Goal: Information Seeking & Learning: Learn about a topic

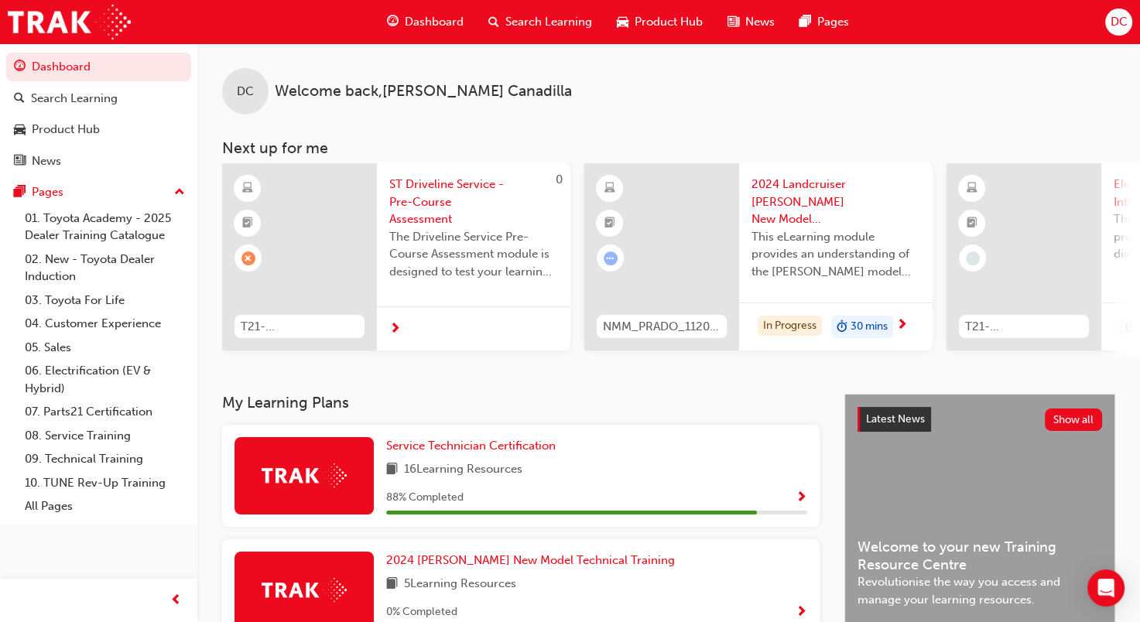
click at [428, 197] on span "ST Driveline Service - Pre-Course Assessment" at bounding box center [473, 202] width 169 height 53
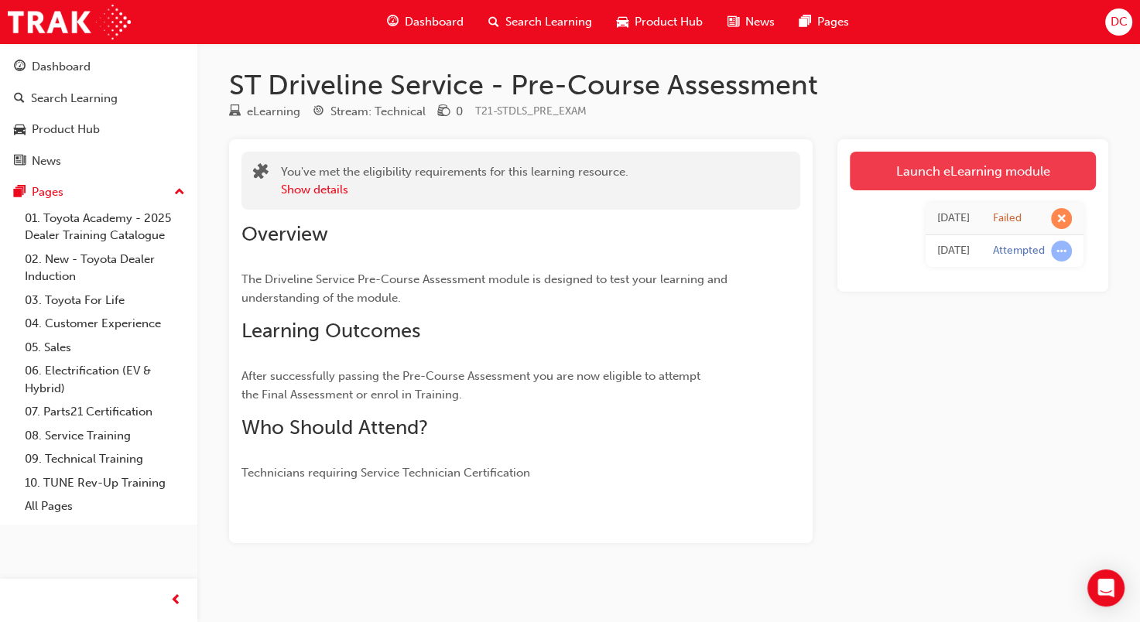
click at [903, 160] on link "Launch eLearning module" at bounding box center [973, 171] width 246 height 39
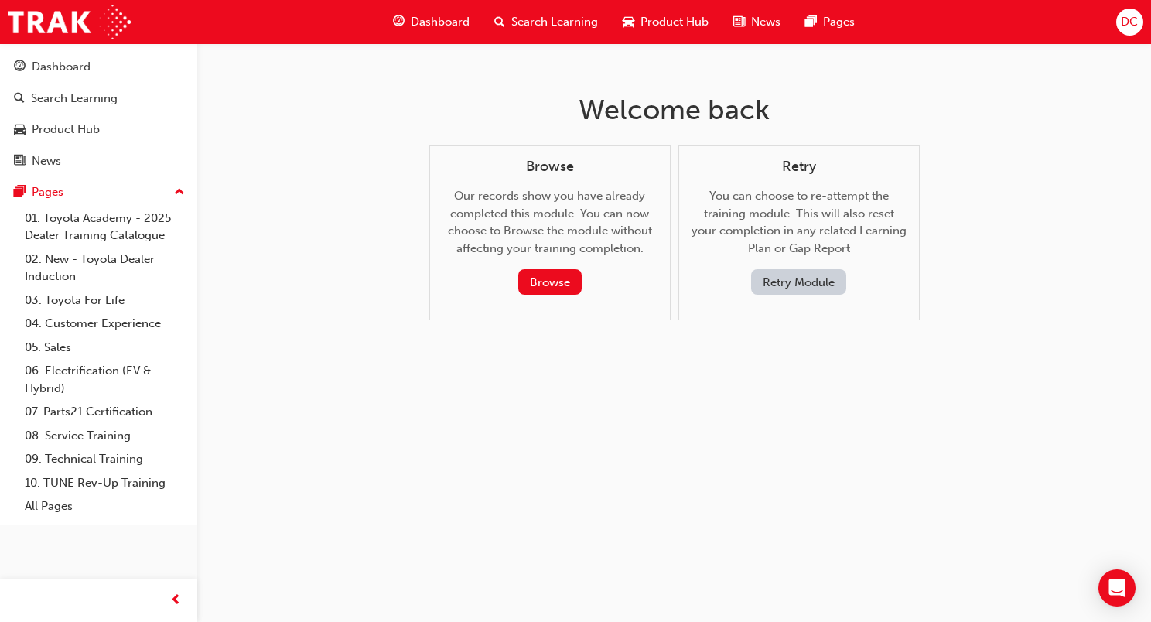
click at [821, 282] on button "Retry Module" at bounding box center [798, 282] width 95 height 26
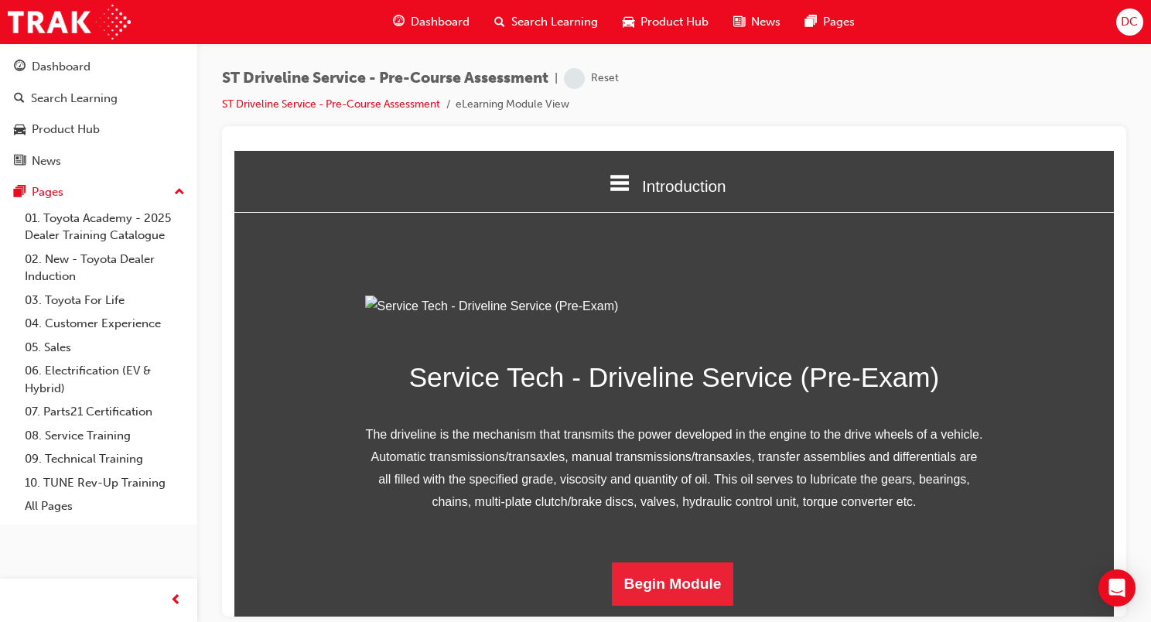
scroll to position [159, 0]
click at [676, 573] on button "Begin Module" at bounding box center [673, 583] width 122 height 43
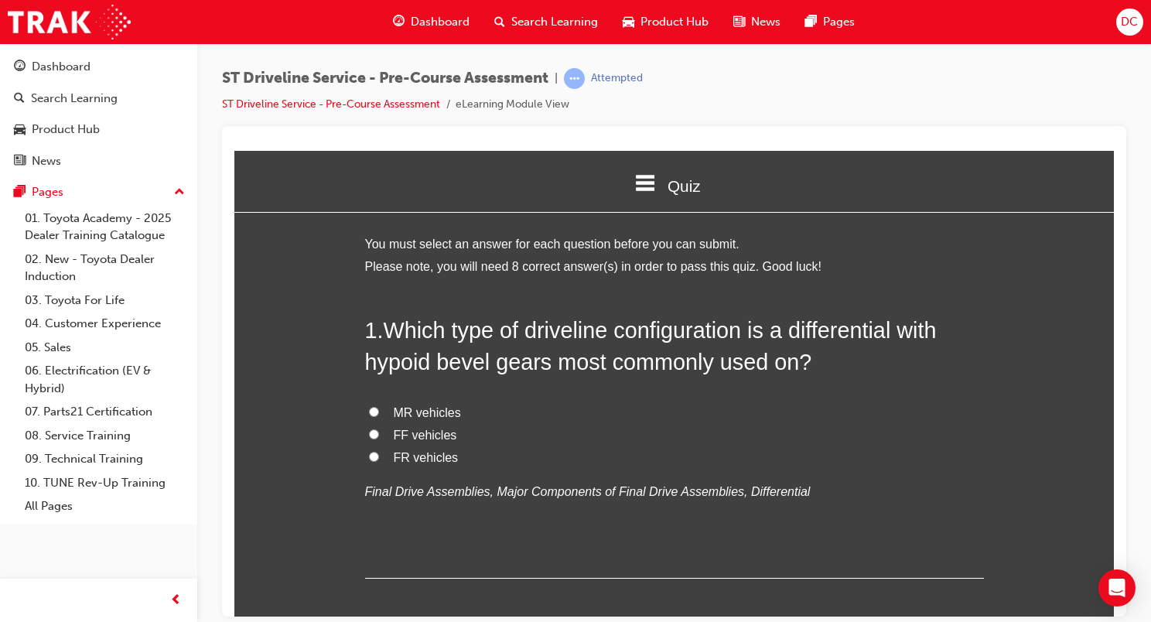
click at [369, 454] on input "FR vehicles" at bounding box center [374, 456] width 10 height 10
radio input "true"
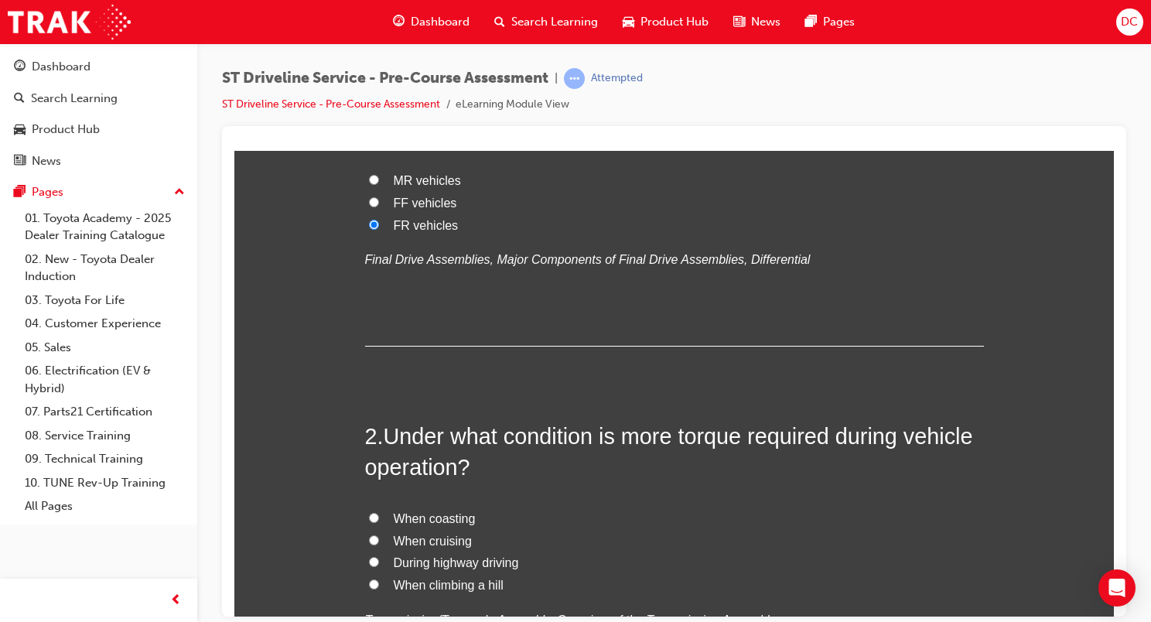
scroll to position [310, 0]
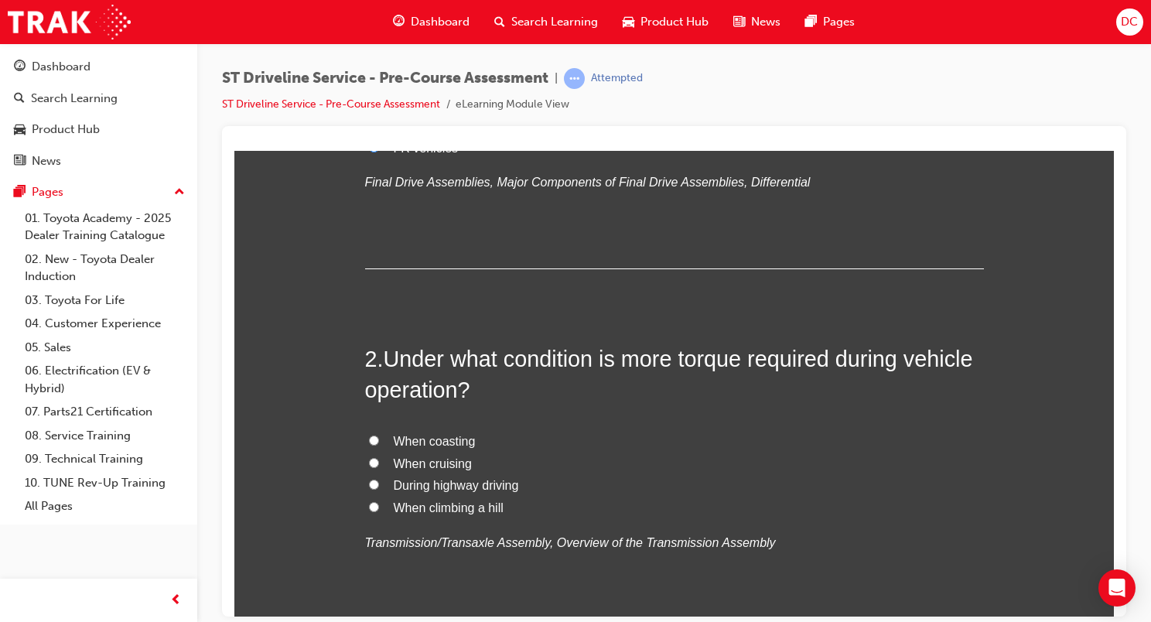
click at [411, 503] on span "When climbing a hill" at bounding box center [449, 507] width 110 height 13
click at [379, 503] on input "When climbing a hill" at bounding box center [374, 506] width 10 height 10
radio input "true"
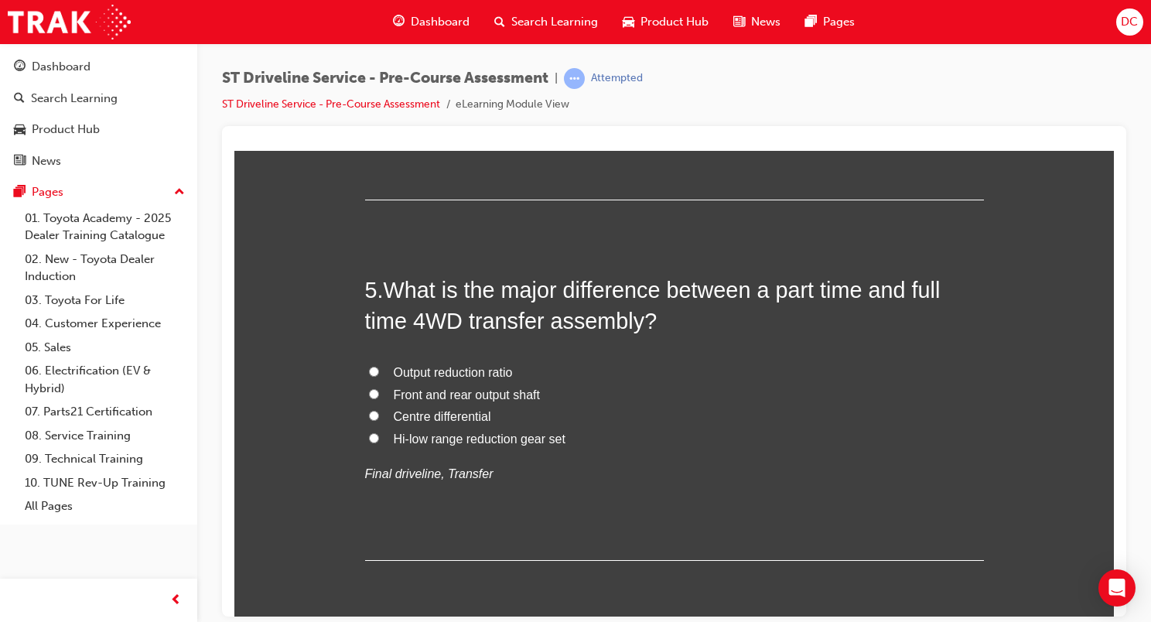
scroll to position [1470, 0]
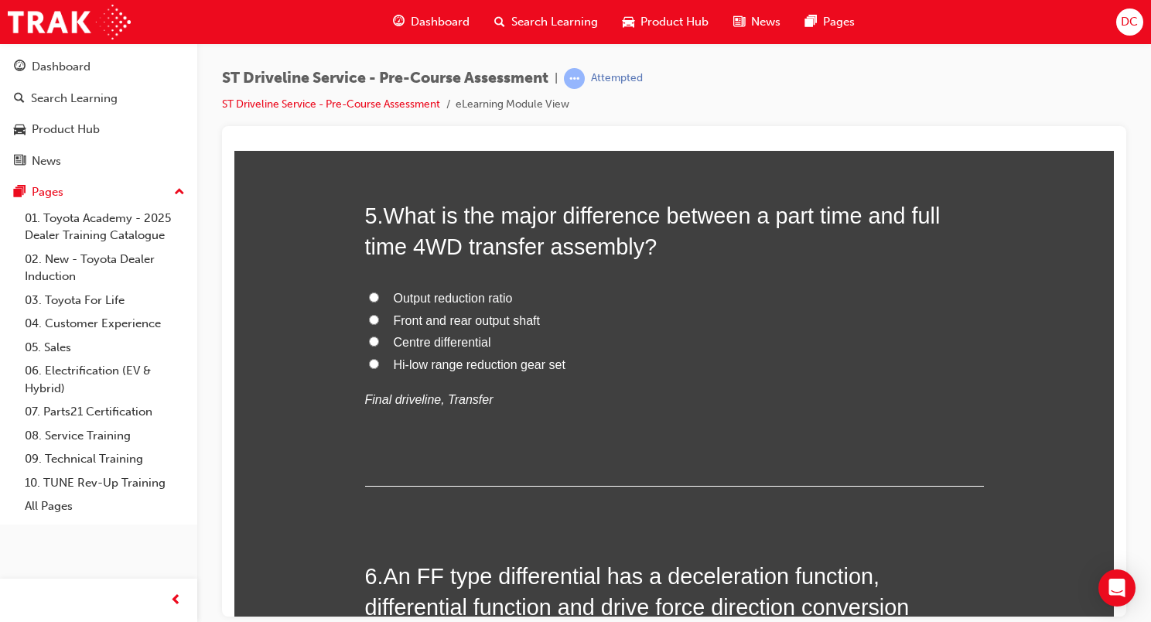
radio input "true"
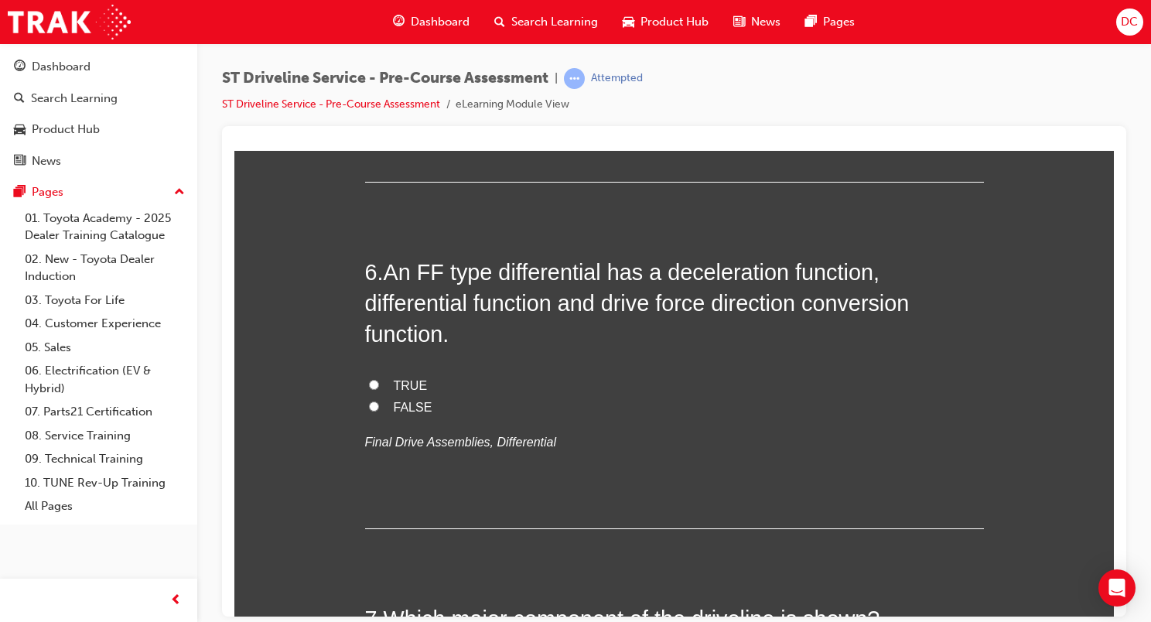
scroll to position [1780, 0]
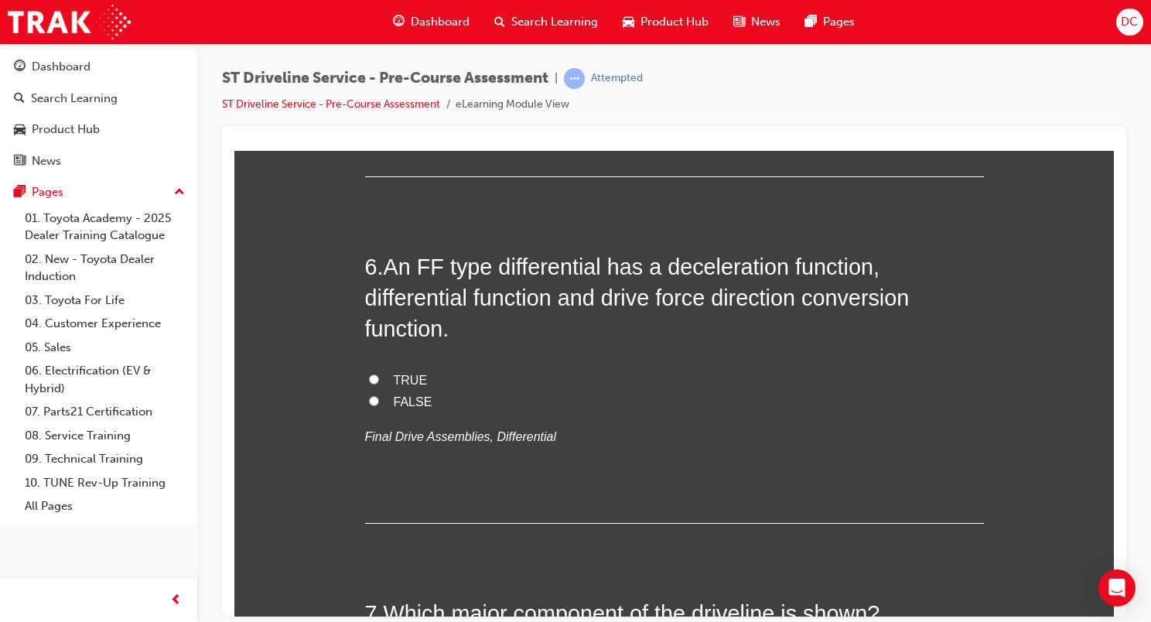
radio input "true"
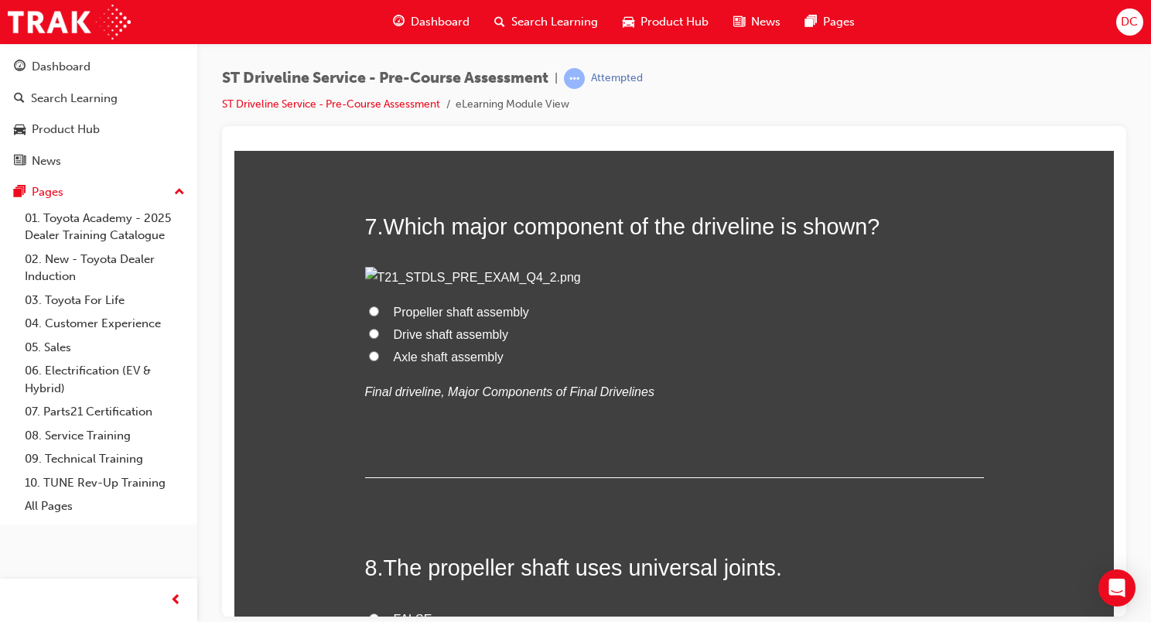
radio input "true"
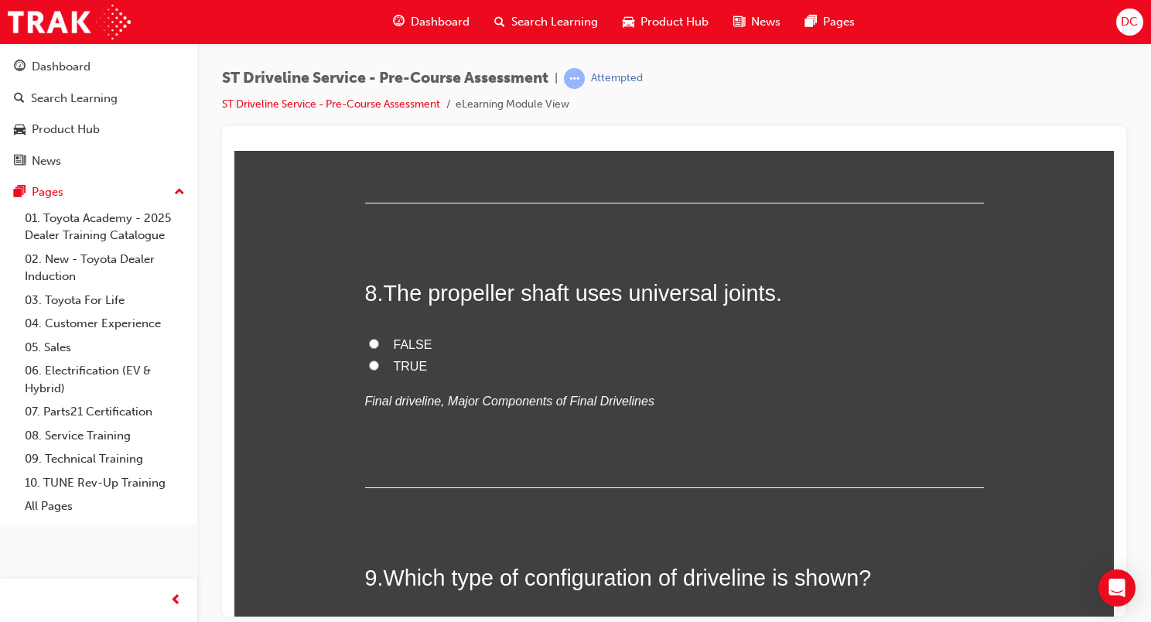
scroll to position [2476, 0]
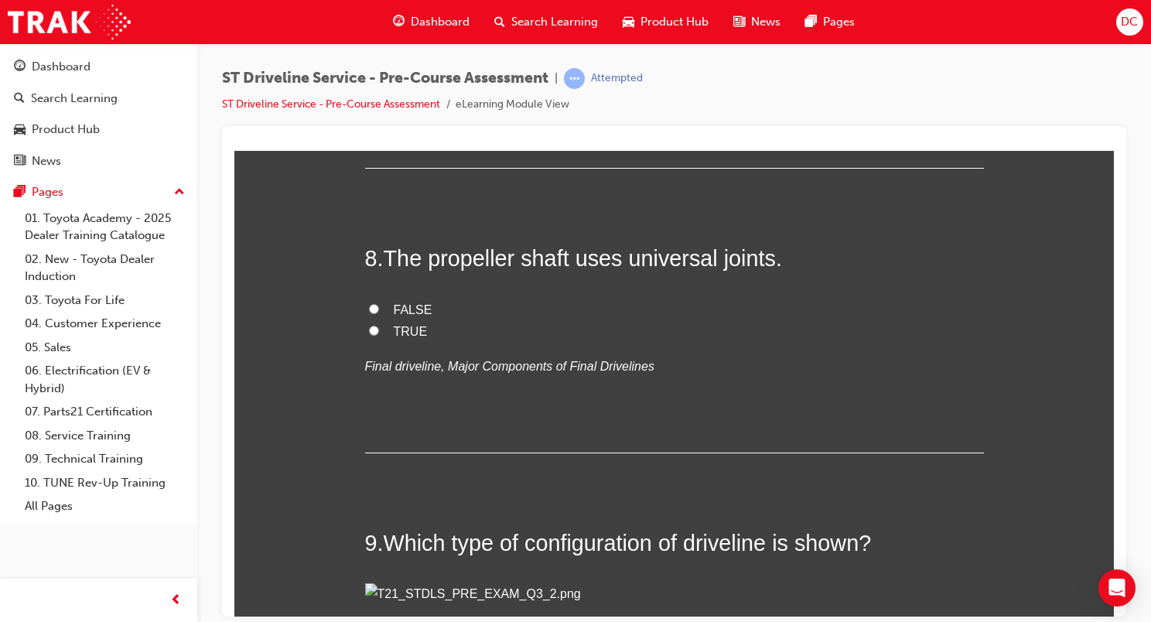
radio input "true"
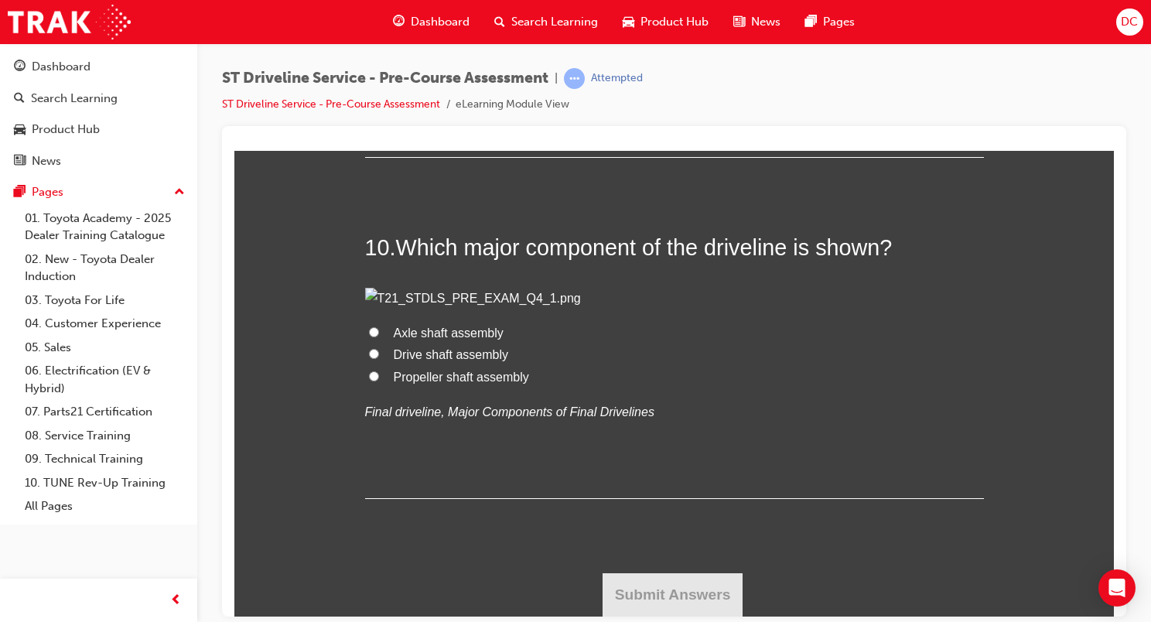
scroll to position [3405, 0]
radio input "true"
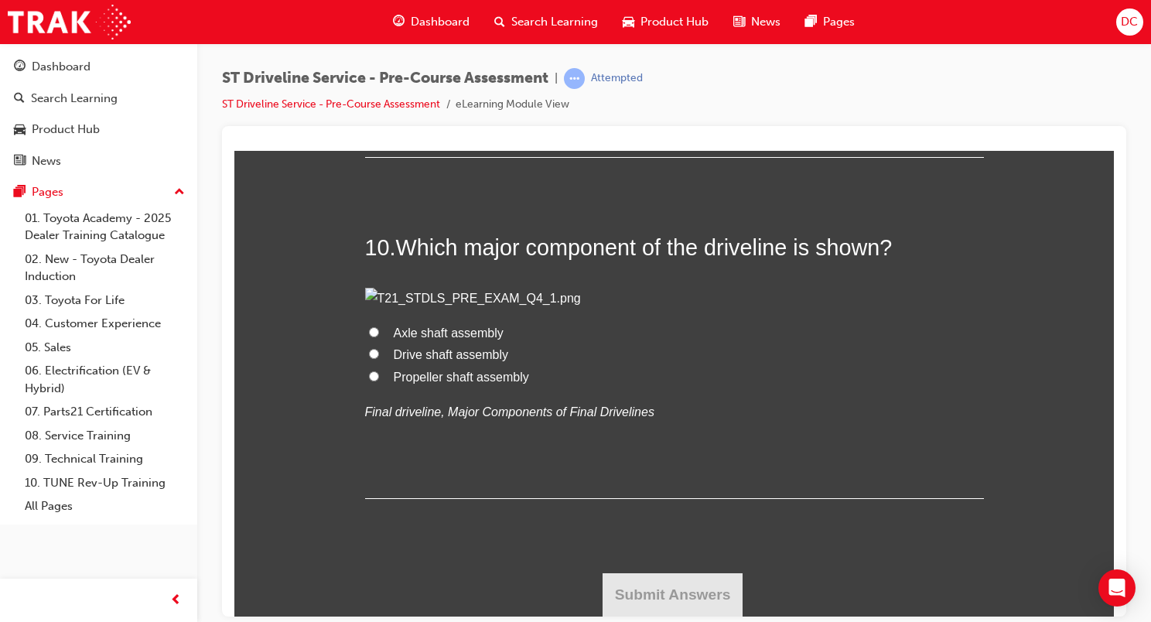
radio input "true"
click at [394, 19] on span "Front-engine rear-drive (FR type)" at bounding box center [485, 12] width 182 height 13
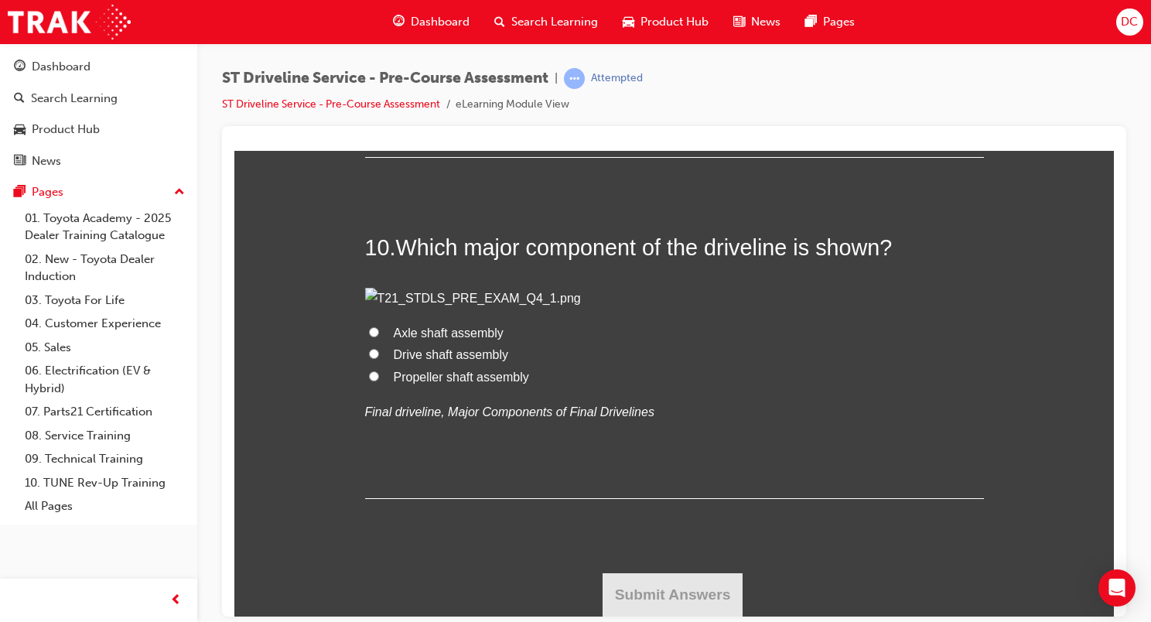
click at [379, 17] on input "Front-engine rear-drive (FR type)" at bounding box center [374, 12] width 10 height 10
radio input "true"
click at [480, 383] on span "Propeller shaft assembly" at bounding box center [461, 376] width 135 height 13
click at [379, 381] on input "Propeller shaft assembly" at bounding box center [374, 376] width 10 height 10
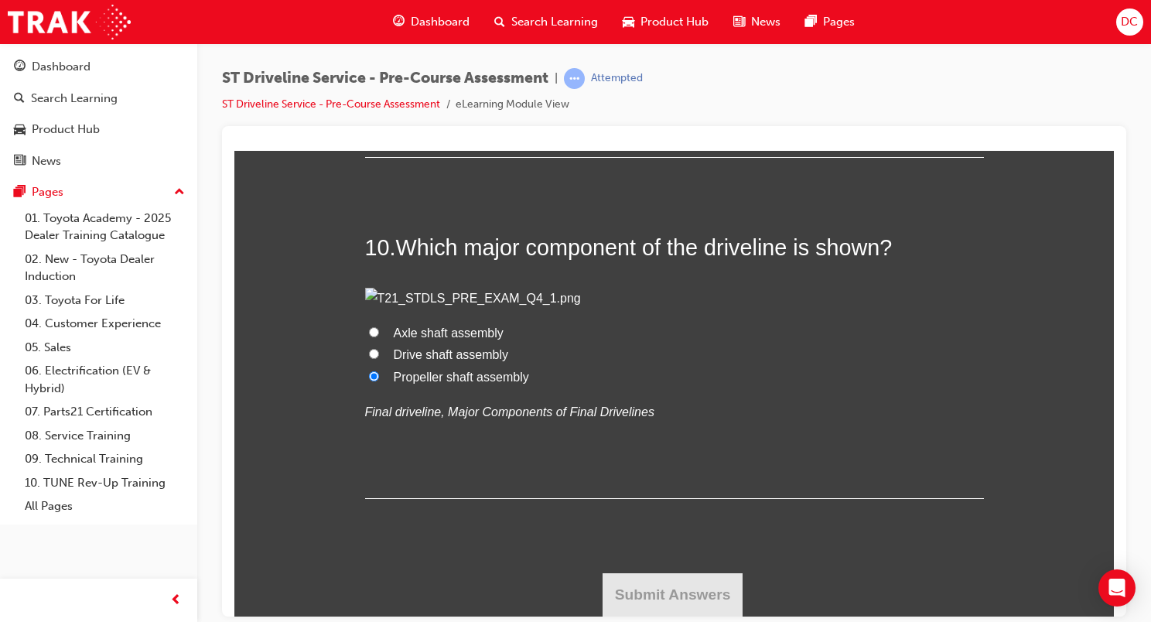
radio input "true"
click at [669, 590] on button "Submit Answers" at bounding box center [673, 594] width 141 height 43
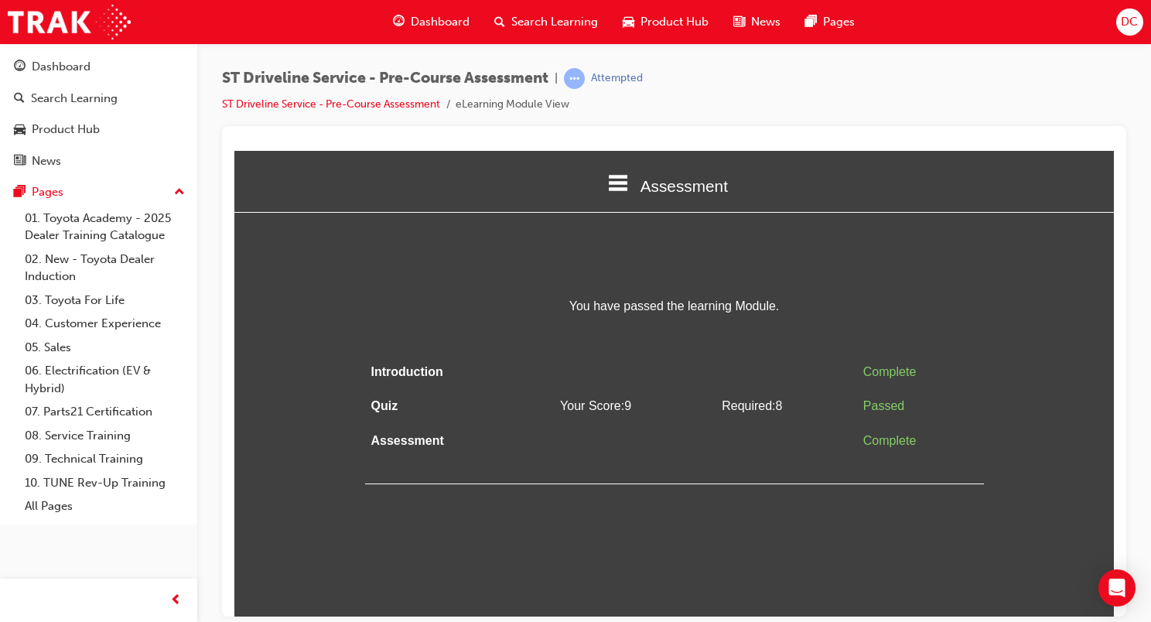
scroll to position [0, 0]
click at [440, 22] on span "Dashboard" at bounding box center [440, 22] width 59 height 18
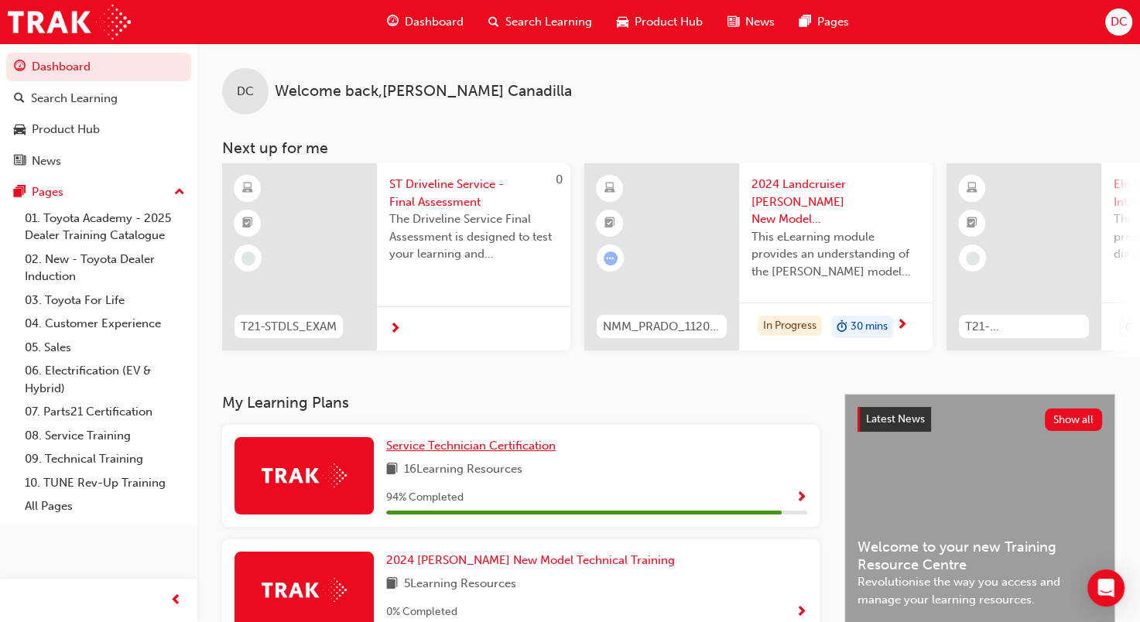
click at [453, 446] on span "Service Technician Certification" at bounding box center [470, 446] width 169 height 14
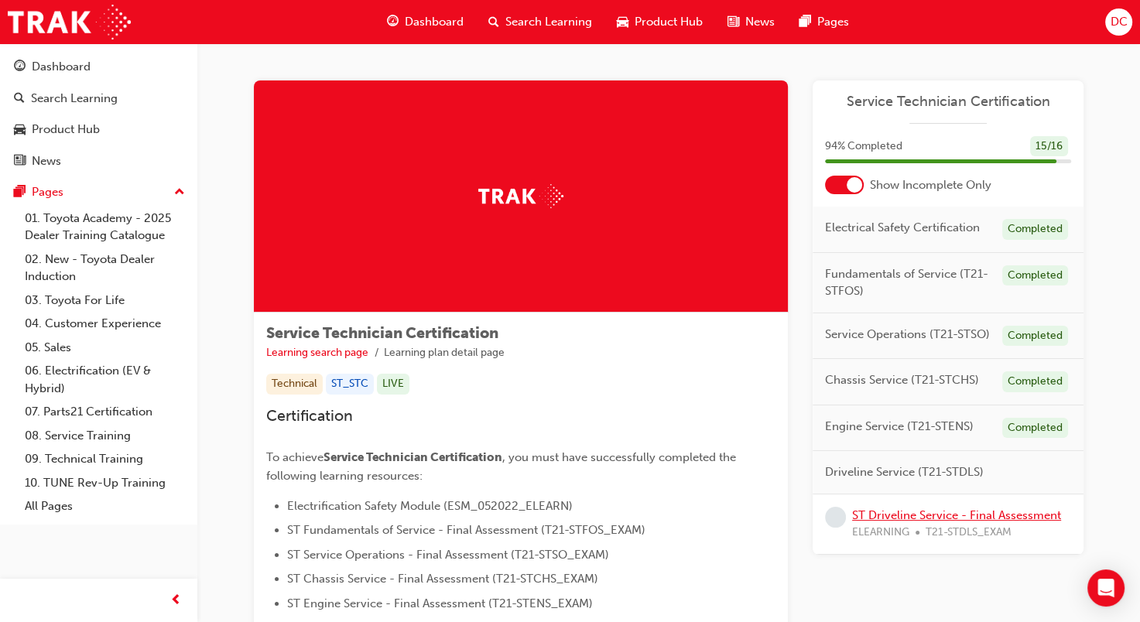
click at [895, 511] on link "ST Driveline Service - Final Assessment" at bounding box center [956, 515] width 209 height 14
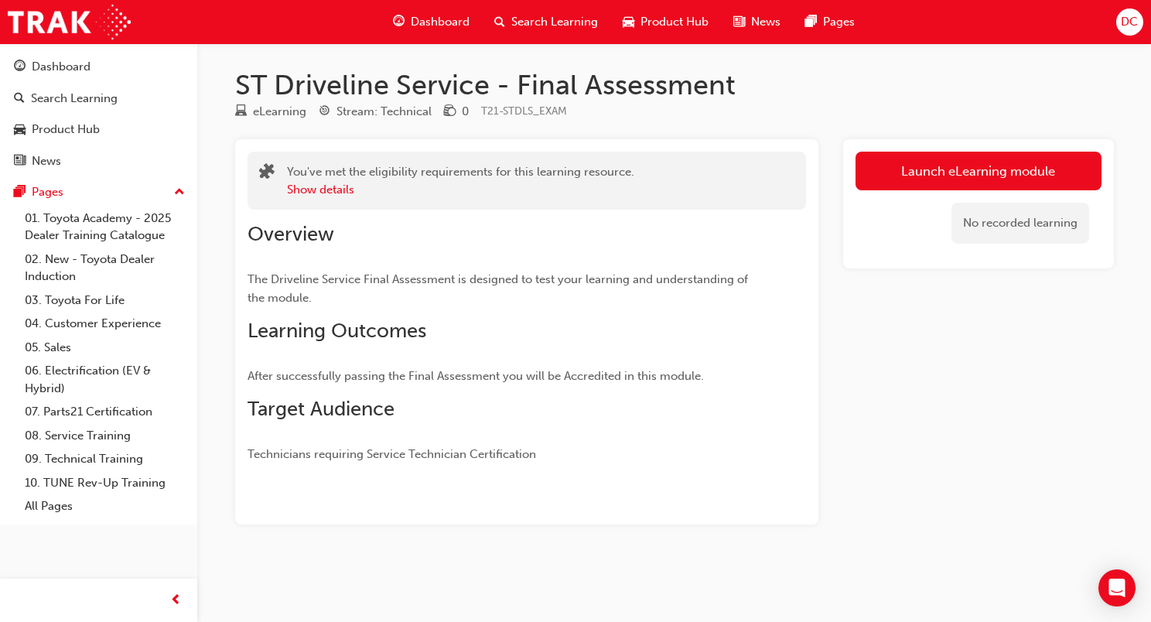
click at [920, 162] on link "Launch eLearning module" at bounding box center [979, 171] width 246 height 39
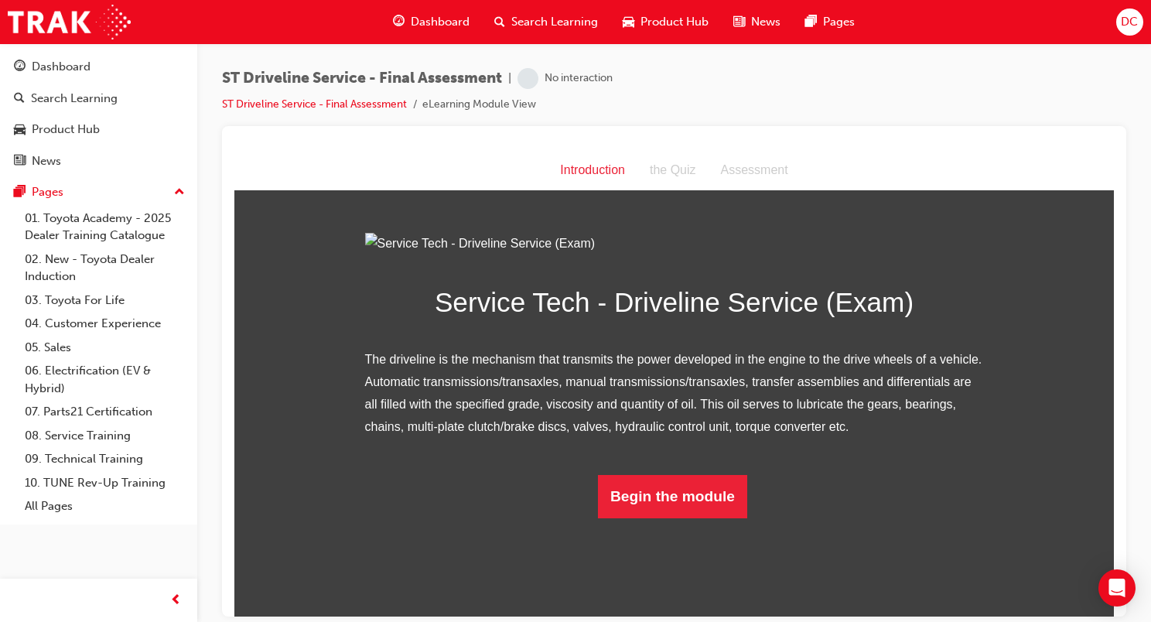
scroll to position [72, 0]
click at [628, 518] on button "Begin the module" at bounding box center [672, 495] width 149 height 43
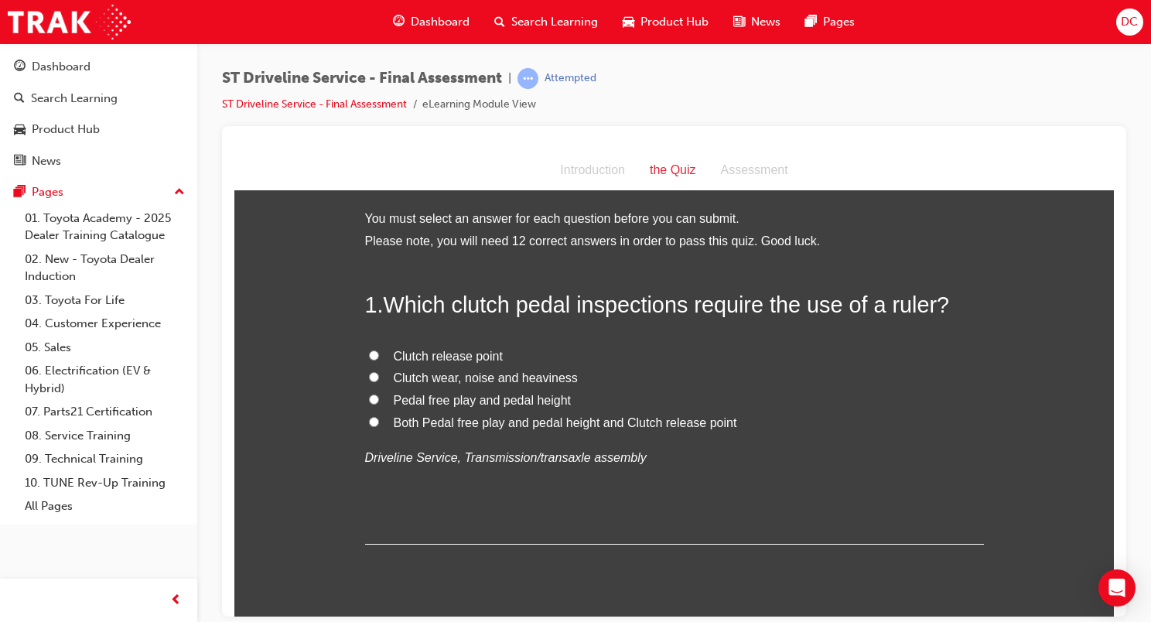
click at [450, 420] on span "Both Pedal free play and pedal height and Clutch release point" at bounding box center [566, 422] width 344 height 13
click at [379, 420] on input "Both Pedal free play and pedal height and Clutch release point" at bounding box center [374, 421] width 10 height 10
radio input "true"
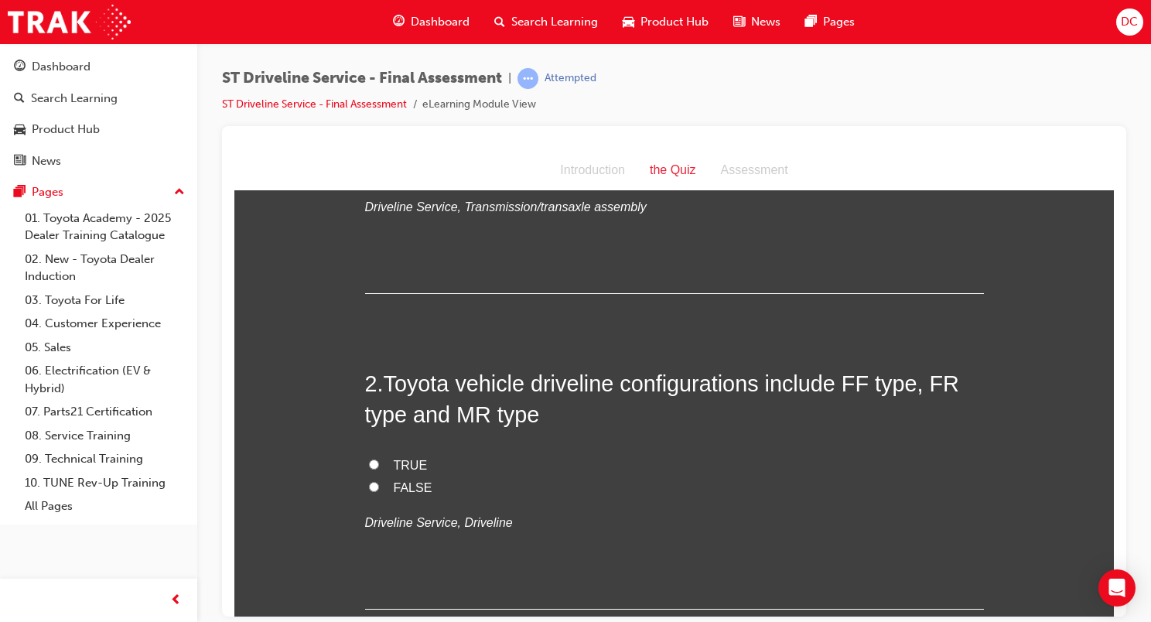
scroll to position [310, 0]
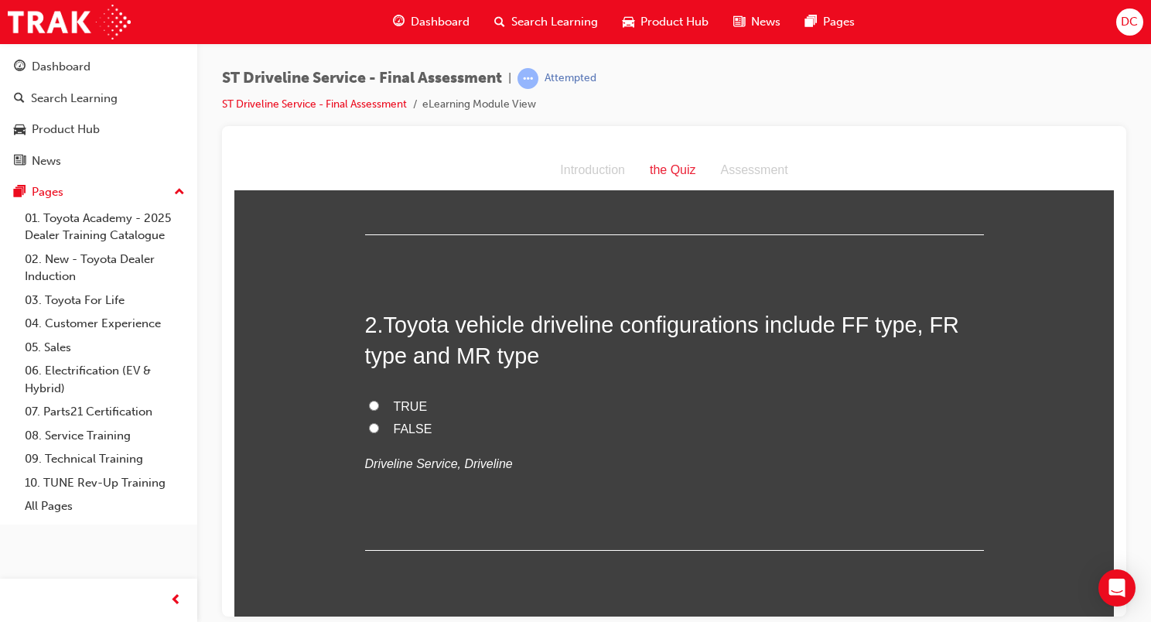
click at [399, 401] on span "TRUE" at bounding box center [411, 405] width 34 height 13
click at [379, 401] on input "TRUE" at bounding box center [374, 405] width 10 height 10
radio input "true"
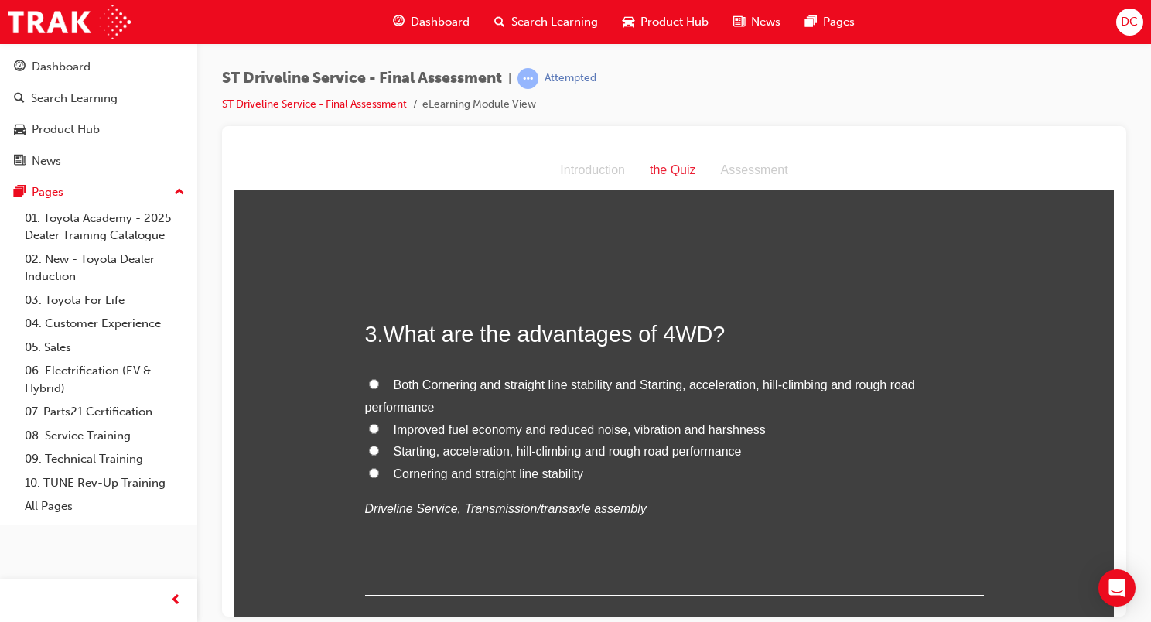
scroll to position [619, 0]
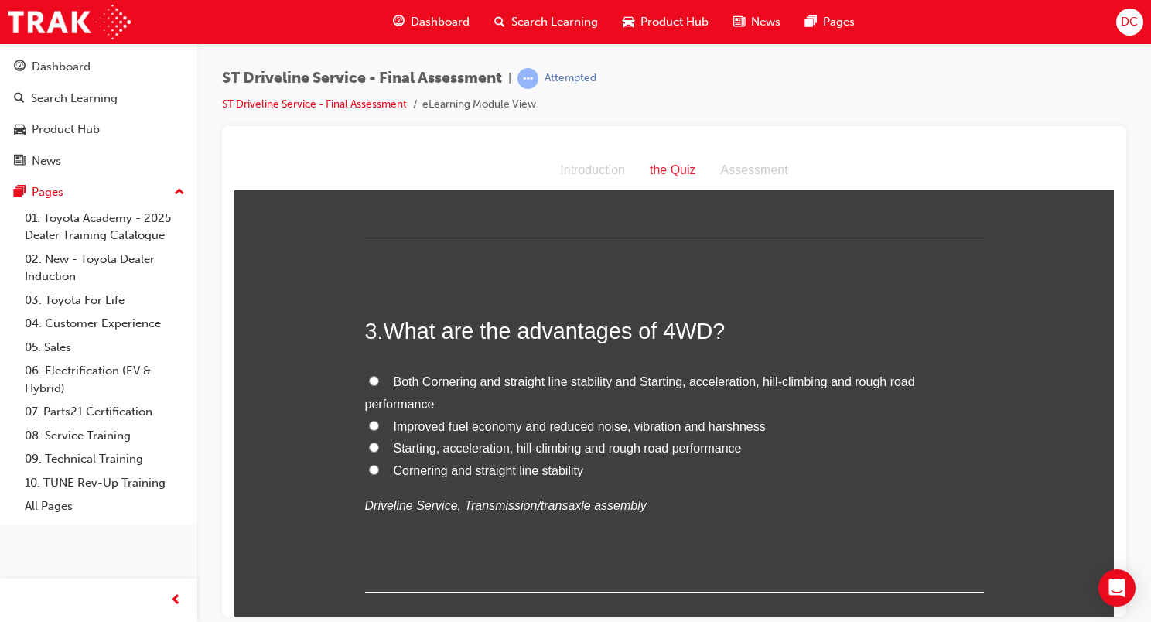
click at [447, 450] on span "Starting, acceleration, hill-climbing and rough road performance" at bounding box center [568, 447] width 348 height 13
click at [379, 450] on input "Starting, acceleration, hill-climbing and rough road performance" at bounding box center [374, 447] width 10 height 10
radio input "true"
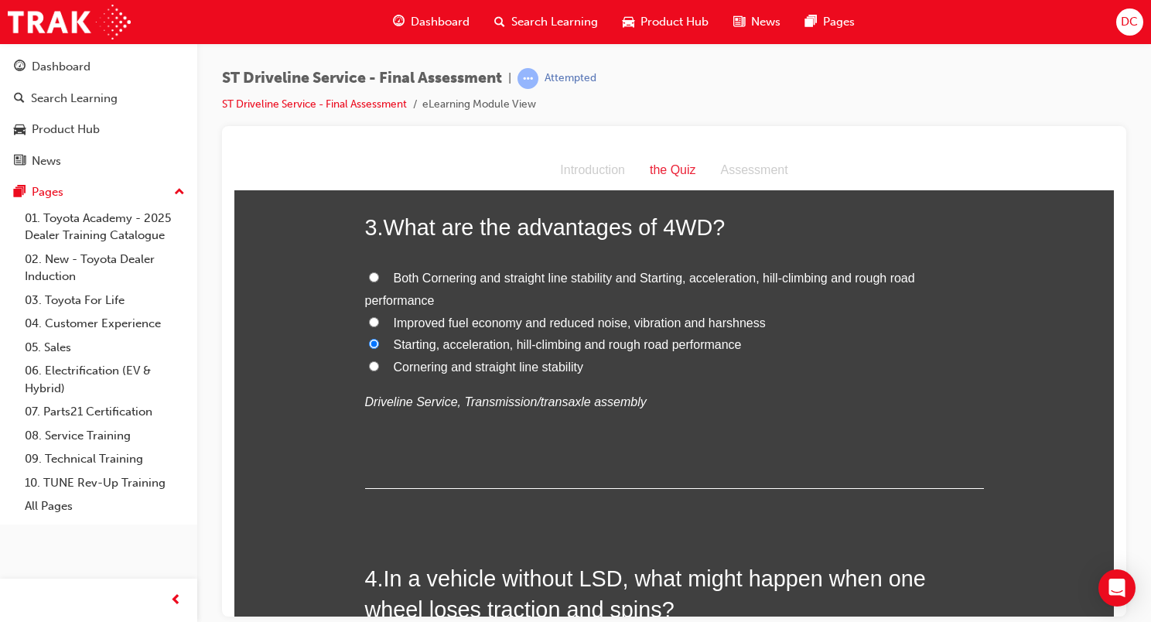
scroll to position [929, 0]
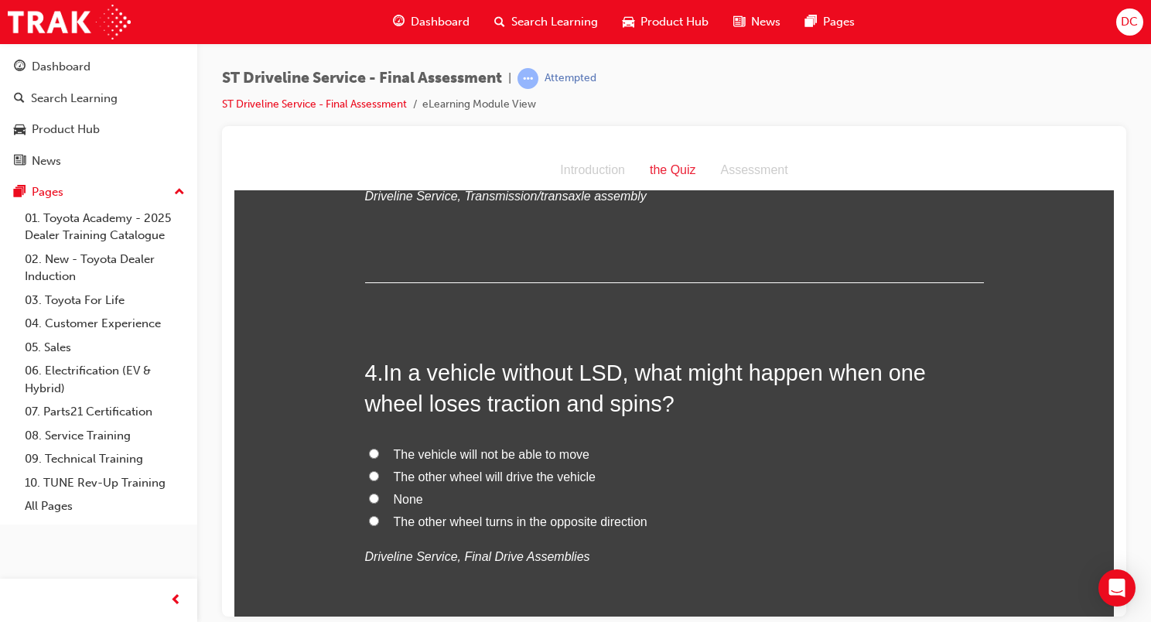
click at [452, 456] on span "The vehicle will not be able to move" at bounding box center [492, 453] width 196 height 13
click at [379, 456] on input "The vehicle will not be able to move" at bounding box center [374, 453] width 10 height 10
radio input "true"
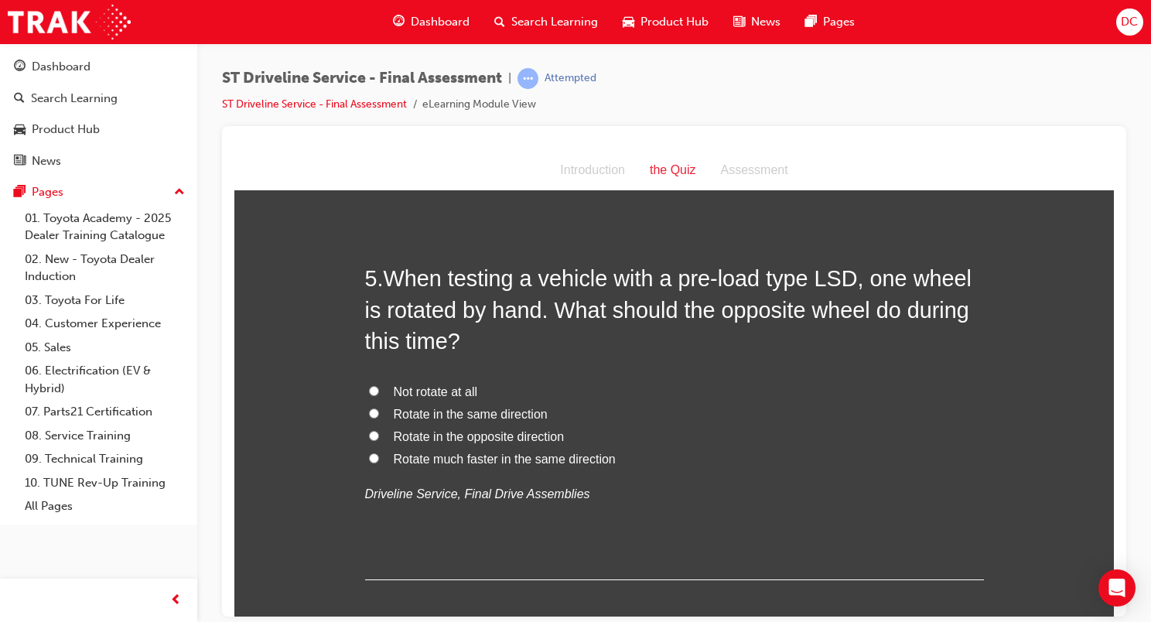
scroll to position [1393, 0]
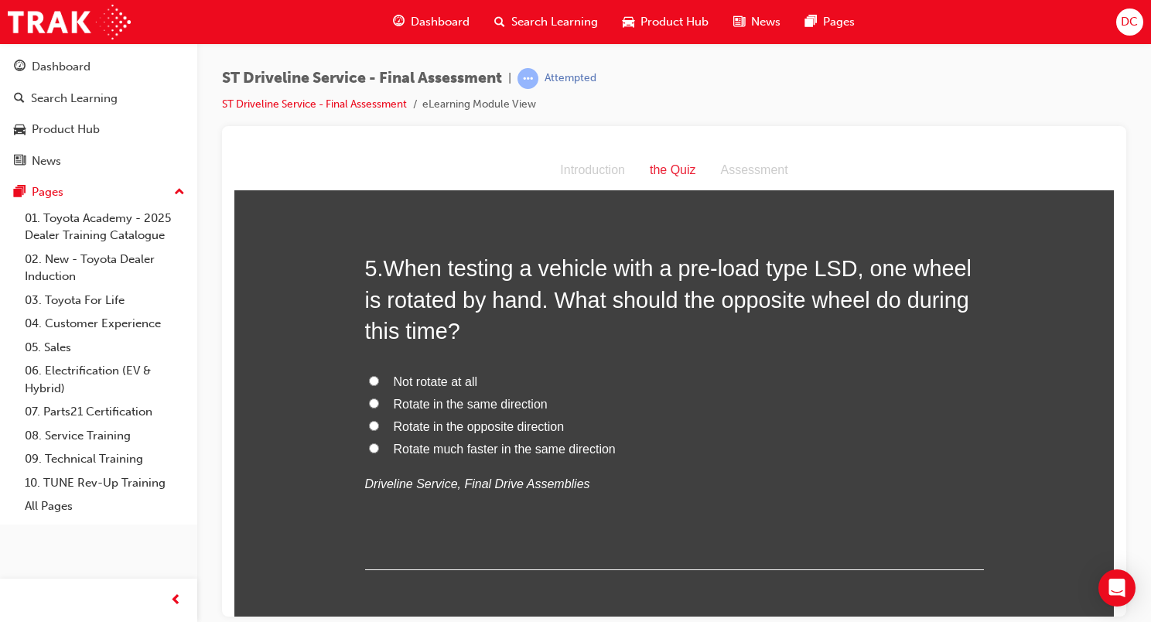
click at [463, 408] on span "Rotate in the same direction" at bounding box center [471, 403] width 154 height 13
click at [379, 408] on input "Rotate in the same direction" at bounding box center [374, 403] width 10 height 10
radio input "true"
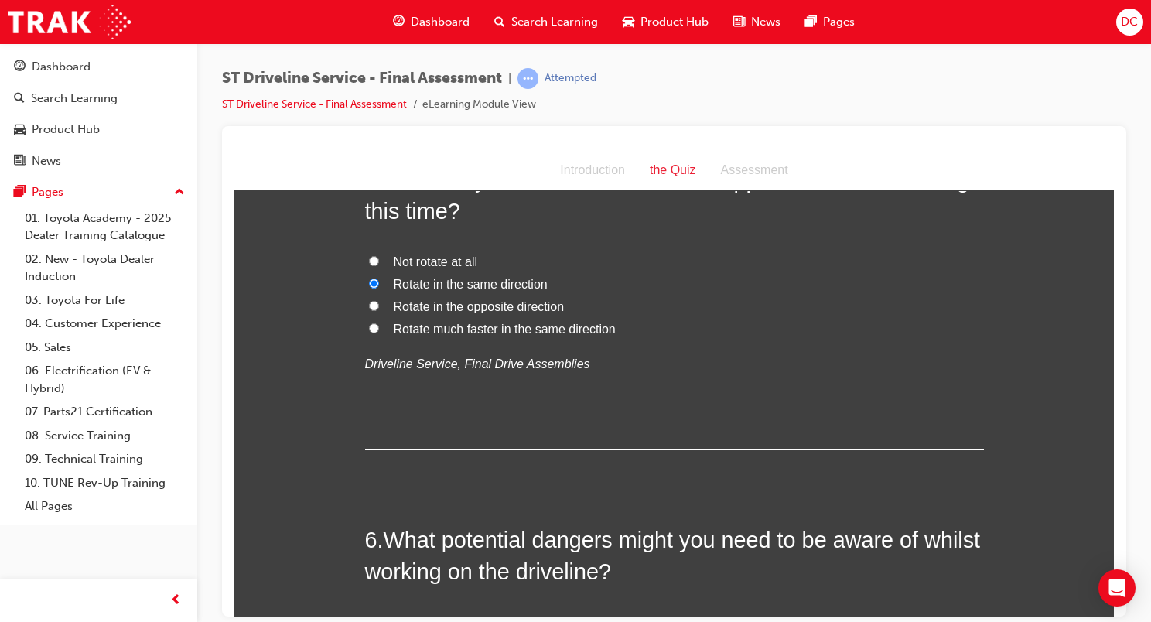
scroll to position [1702, 0]
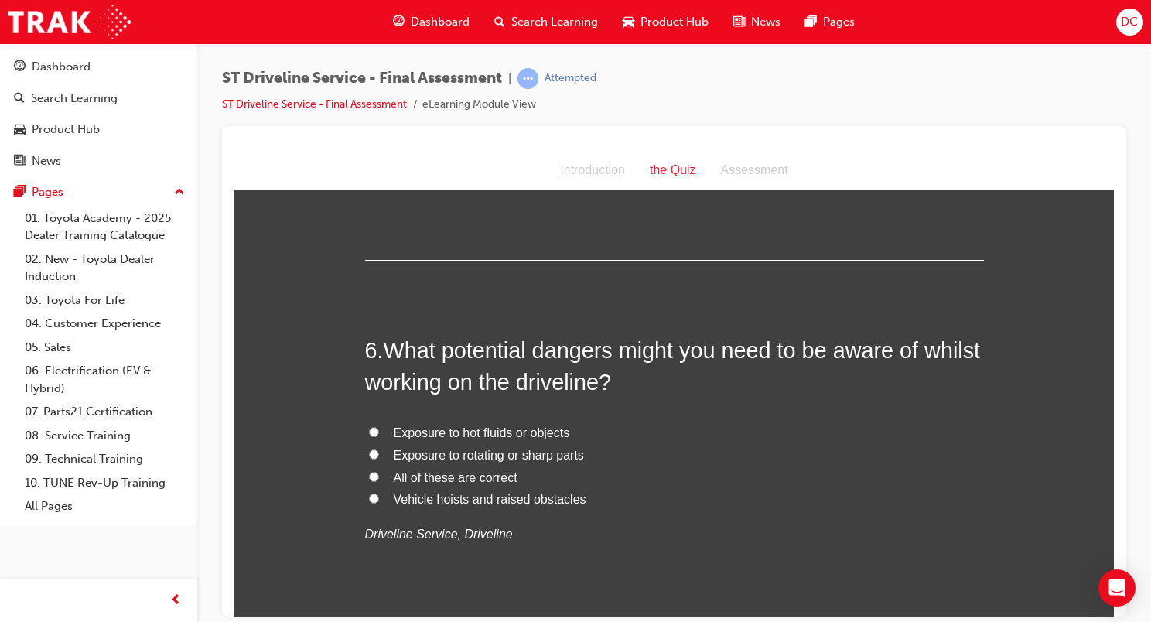
click at [433, 475] on span "All of these are correct" at bounding box center [456, 476] width 124 height 13
click at [379, 475] on input "All of these are correct" at bounding box center [374, 476] width 10 height 10
radio input "true"
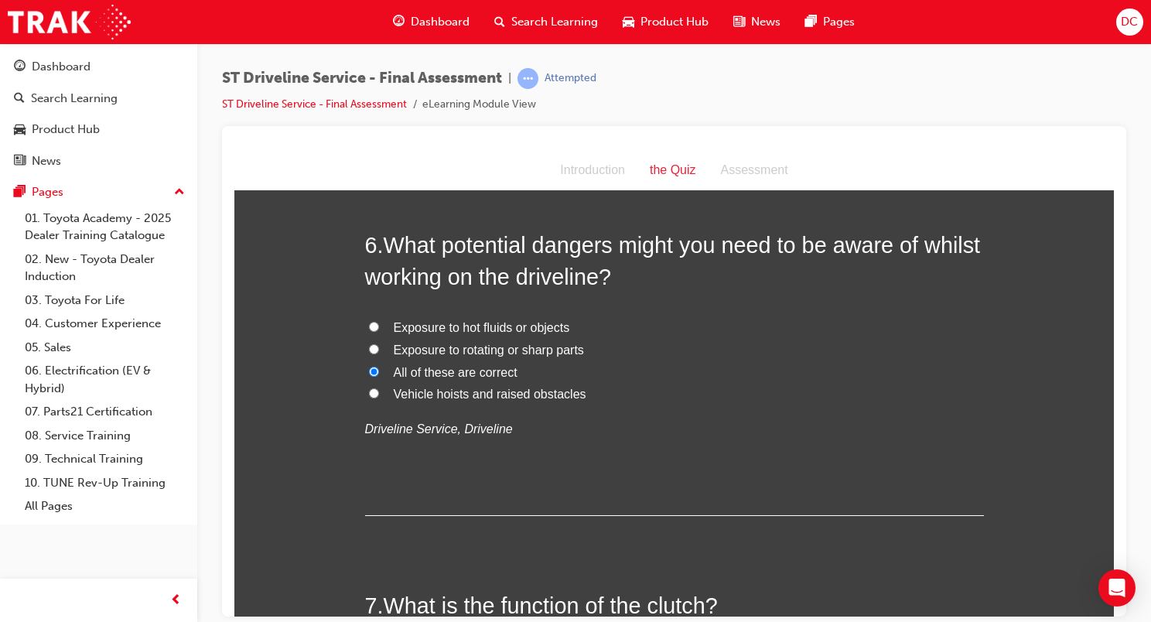
scroll to position [2012, 0]
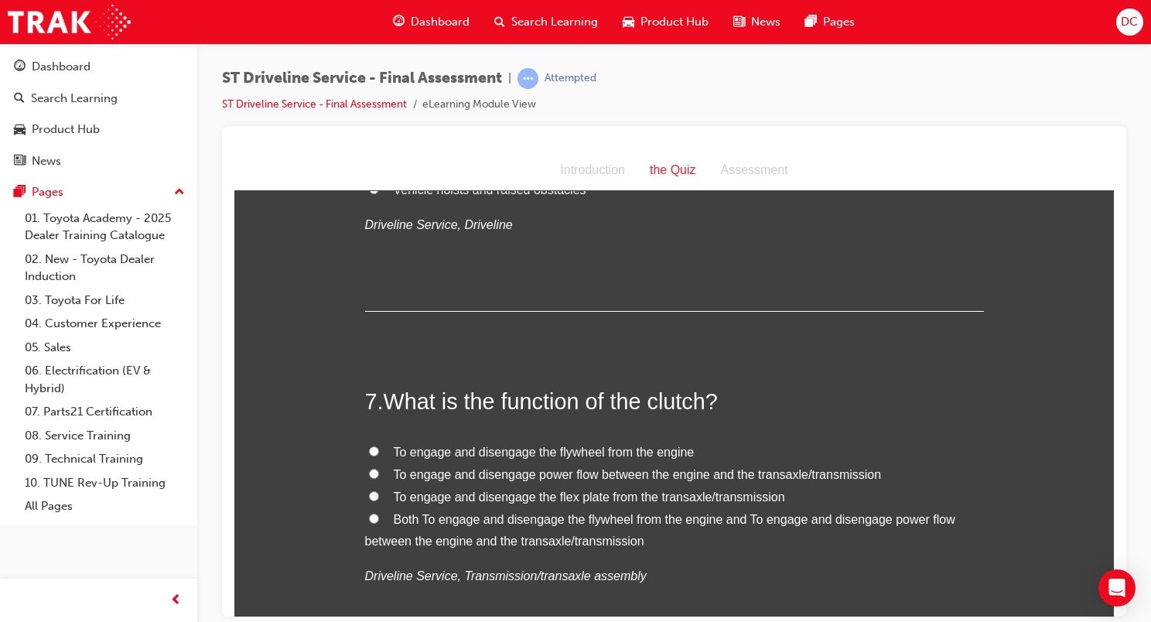
click at [464, 472] on span "To engage and disengage power flow between the engine and the transaxle/transmi…" at bounding box center [638, 473] width 488 height 13
click at [379, 472] on input "To engage and disengage power flow between the engine and the transaxle/transmi…" at bounding box center [374, 473] width 10 height 10
radio input "true"
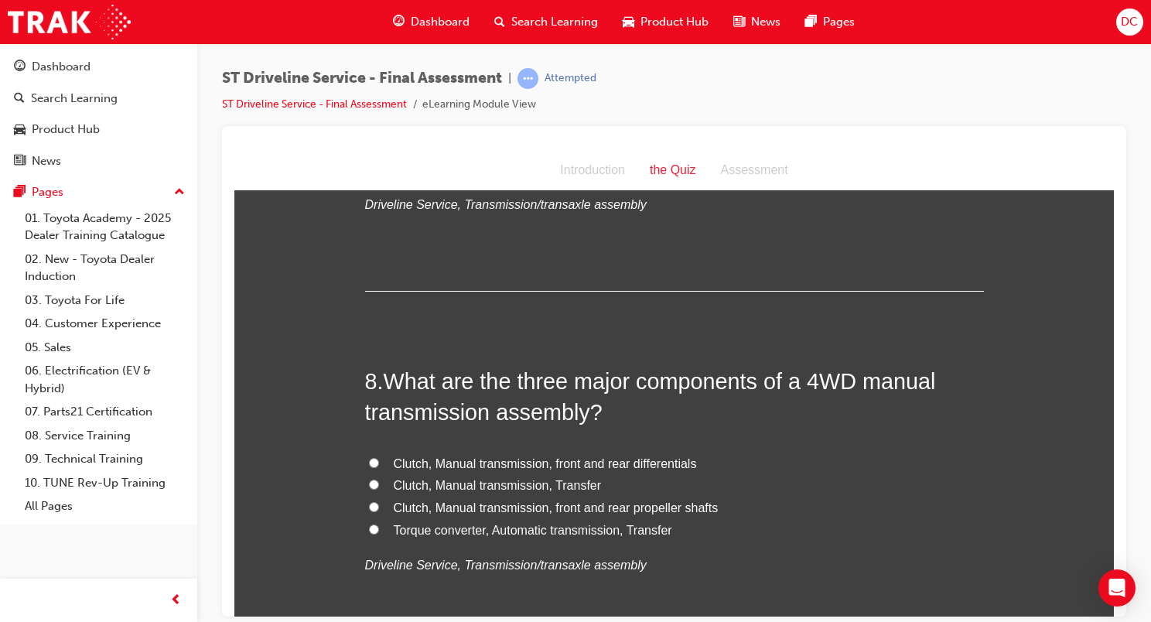
scroll to position [2476, 0]
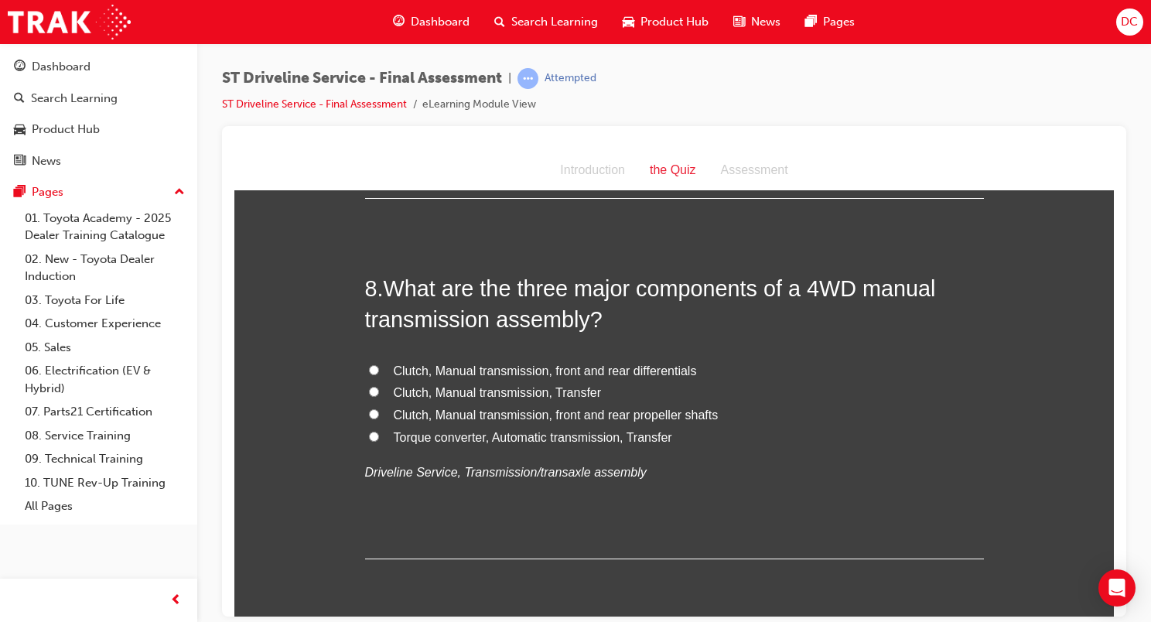
click at [443, 389] on span "Clutch, Manual transmission, Transfer" at bounding box center [498, 391] width 208 height 13
click at [379, 389] on input "Clutch, Manual transmission, Transfer" at bounding box center [374, 391] width 10 height 10
radio input "true"
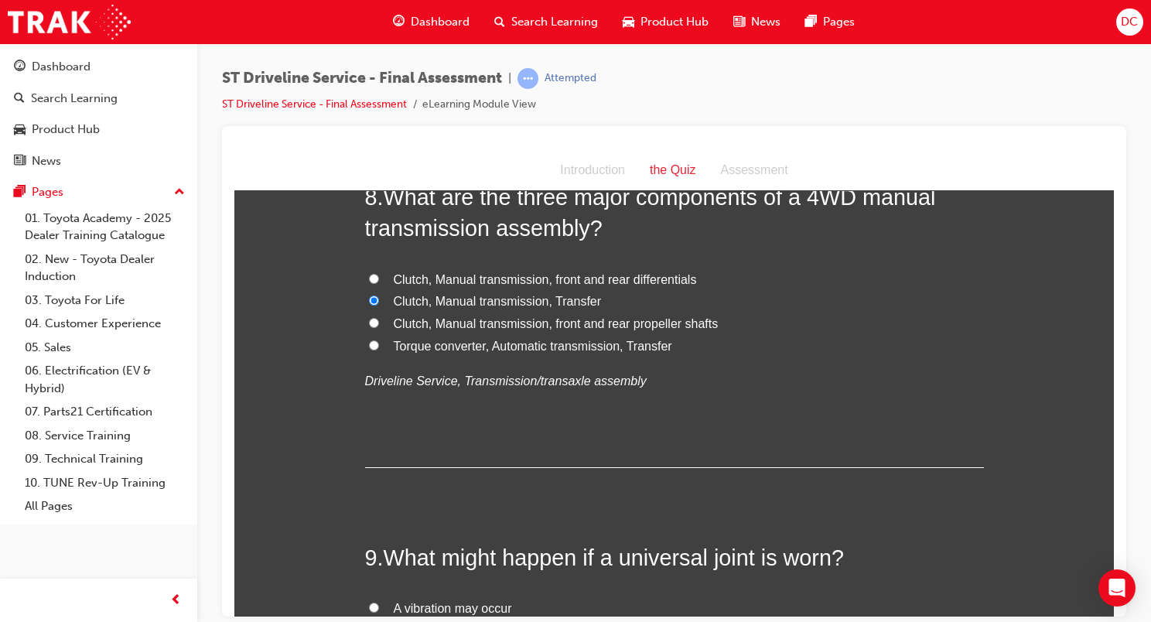
scroll to position [2786, 0]
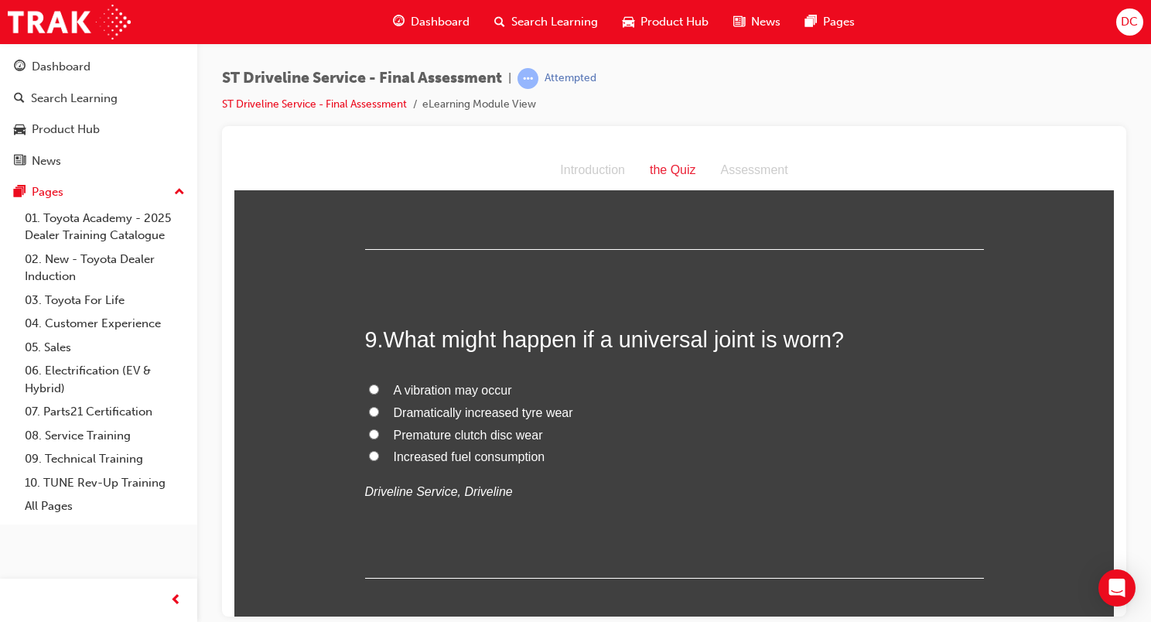
click at [446, 388] on span "A vibration may occur" at bounding box center [453, 389] width 118 height 13
click at [379, 388] on input "A vibration may occur" at bounding box center [374, 389] width 10 height 10
radio input "true"
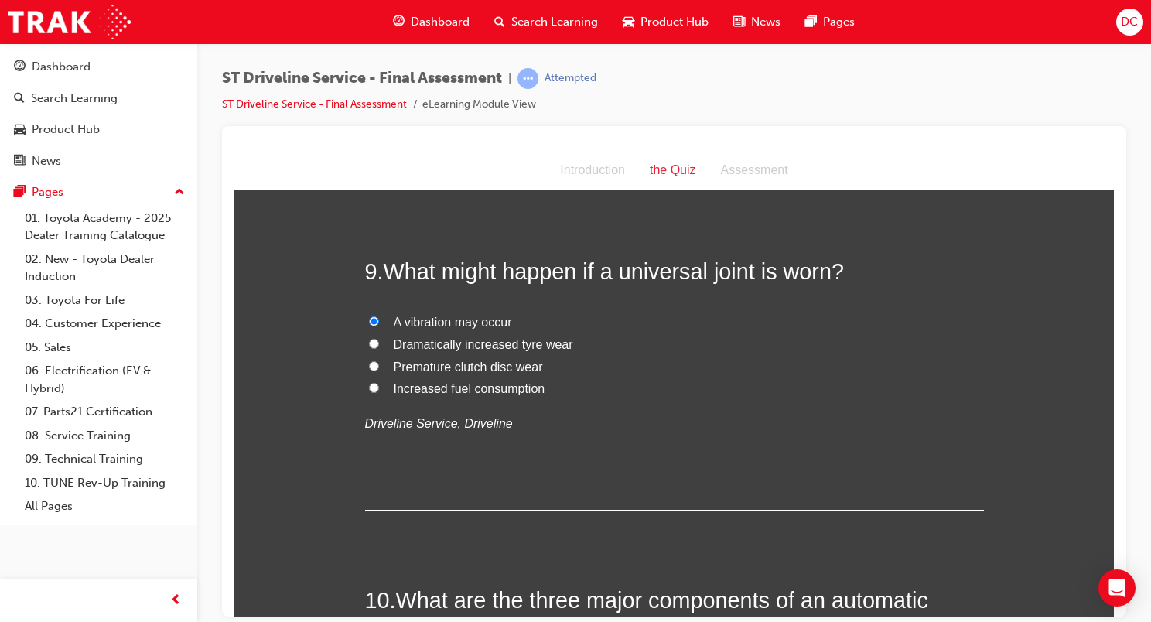
scroll to position [3095, 0]
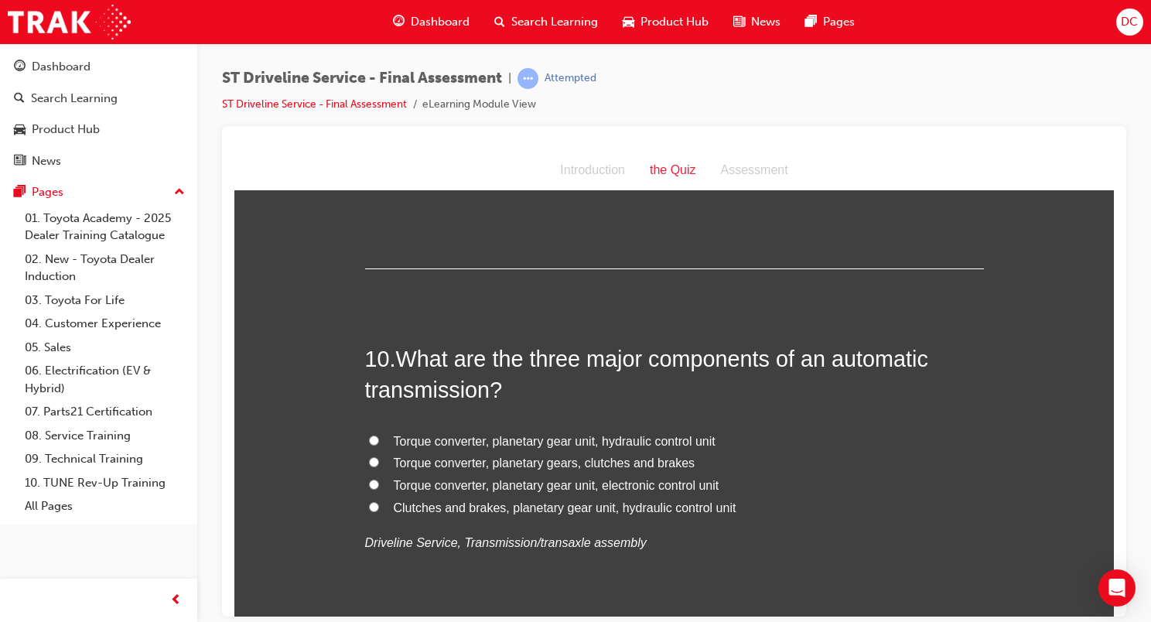
click at [492, 440] on span "Torque converter, planetary gear unit, hydraulic control unit" at bounding box center [555, 440] width 322 height 13
drag, startPoint x: 492, startPoint y: 440, endPoint x: 424, endPoint y: 438, distance: 68.1
click at [424, 438] on span "Torque converter, planetary gear unit, hydraulic control unit" at bounding box center [555, 440] width 322 height 13
drag, startPoint x: 424, startPoint y: 438, endPoint x: 371, endPoint y: 436, distance: 52.6
click at [371, 436] on input "Torque converter, planetary gear unit, hydraulic control unit" at bounding box center [374, 440] width 10 height 10
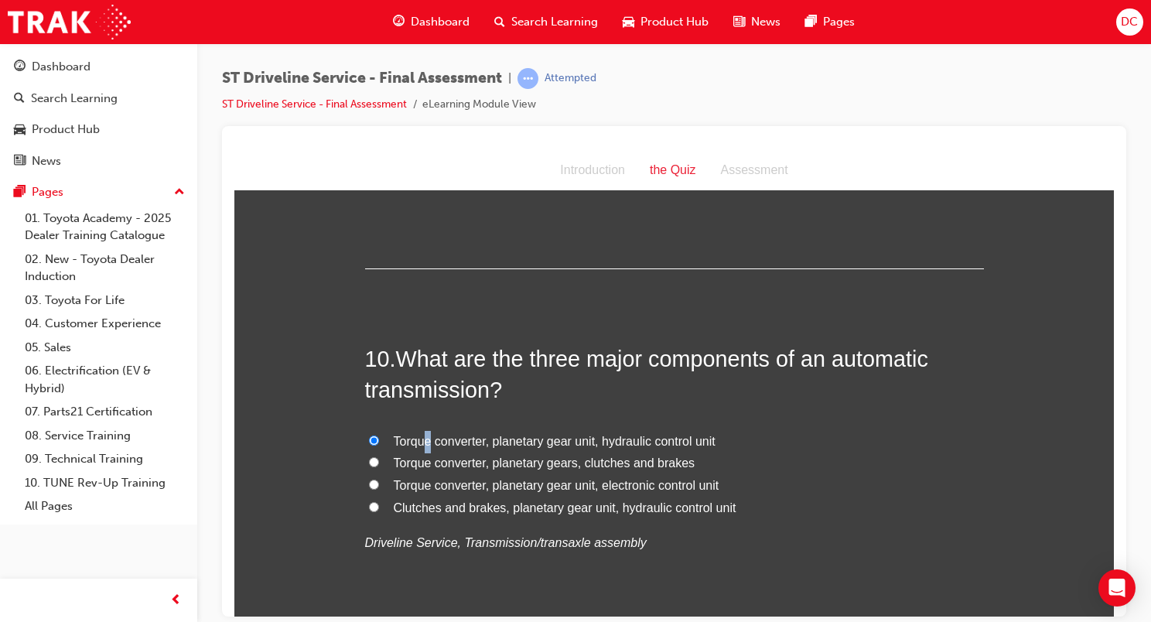
radio input "true"
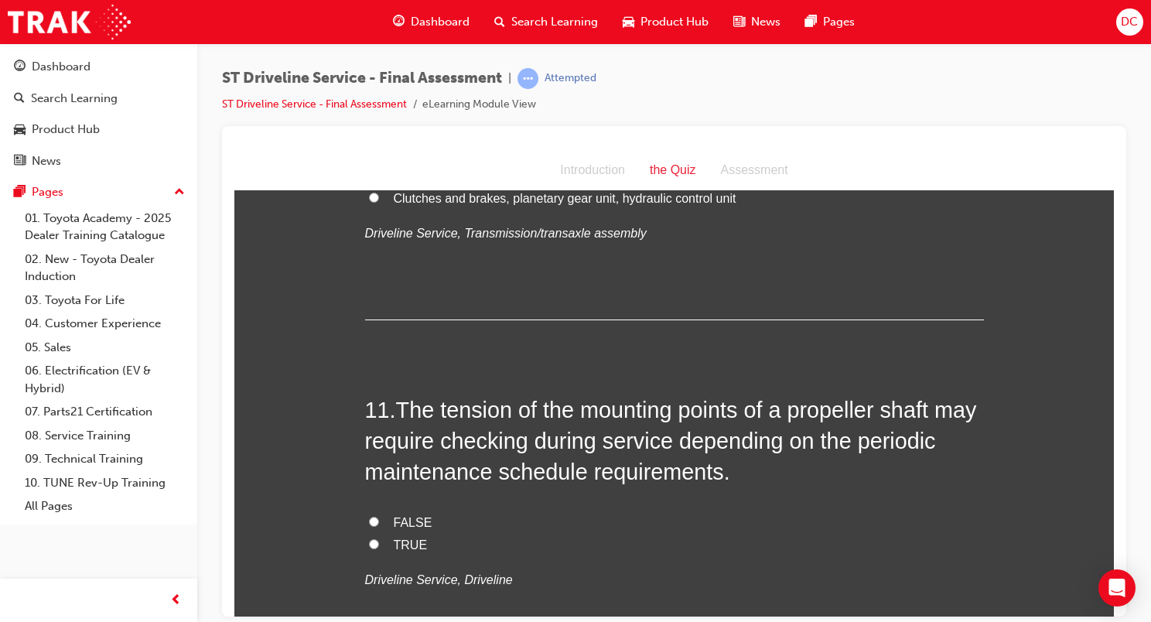
scroll to position [3482, 0]
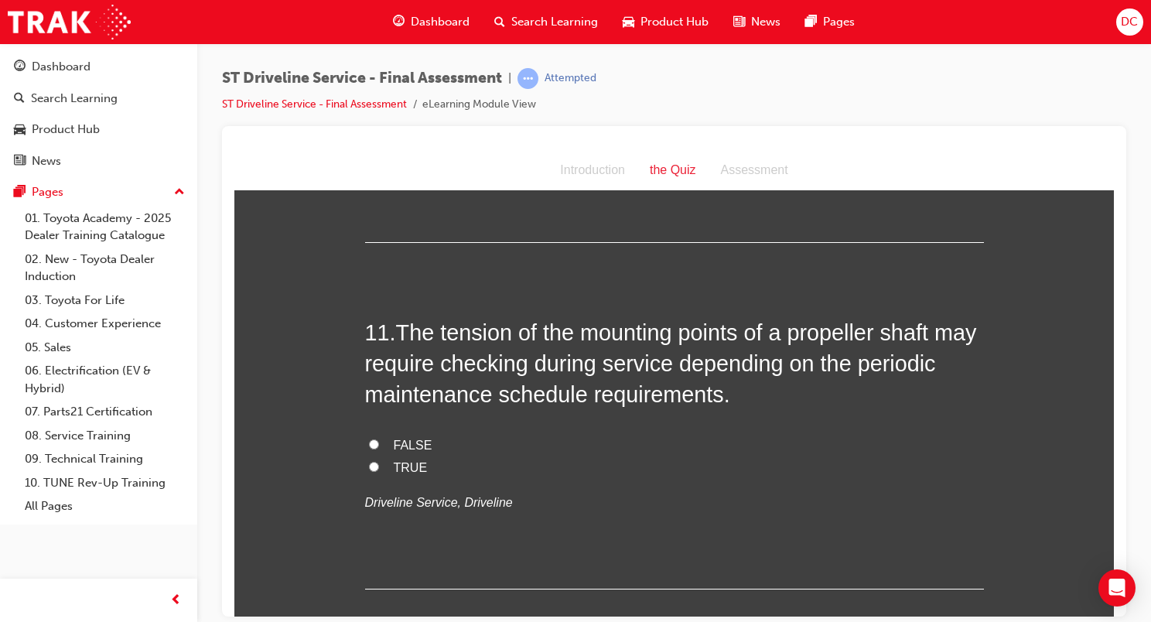
drag, startPoint x: 388, startPoint y: 466, endPoint x: 402, endPoint y: 467, distance: 14.8
click at [394, 466] on span "TRUE" at bounding box center [411, 466] width 34 height 13
click at [379, 466] on input "TRUE" at bounding box center [374, 466] width 10 height 10
radio input "true"
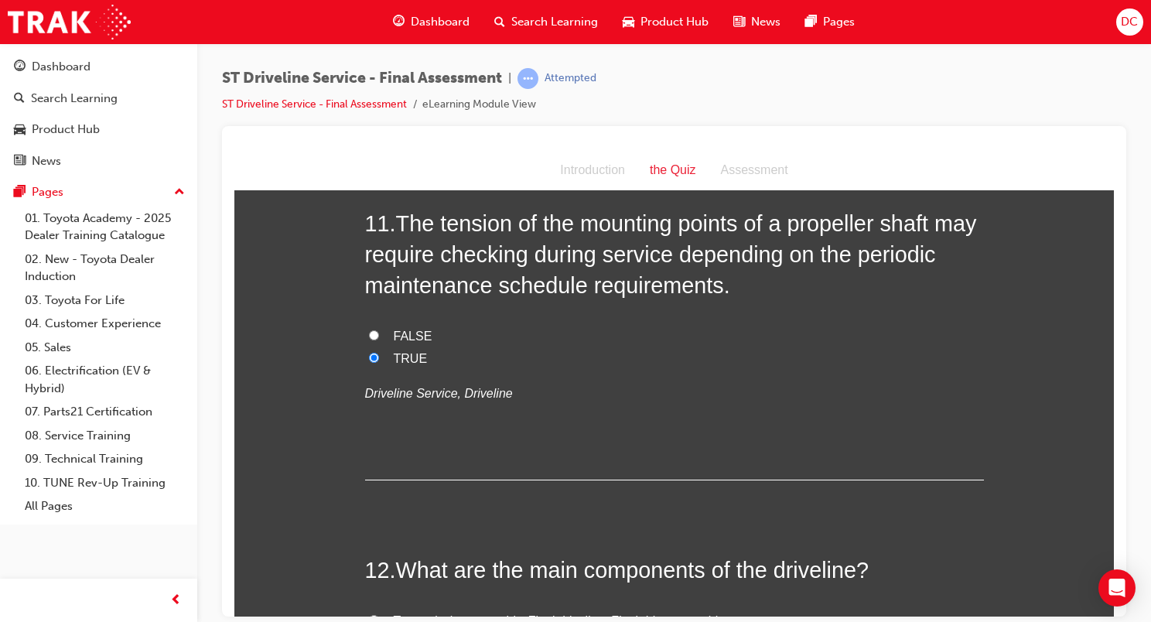
scroll to position [3792, 0]
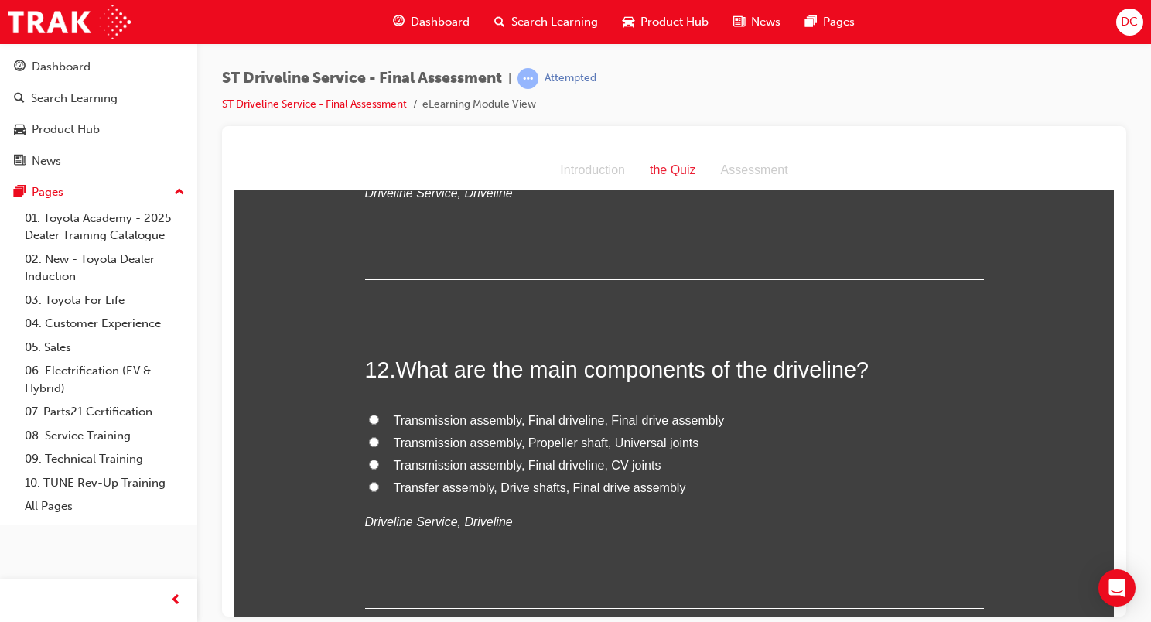
click at [447, 418] on span "Transmission assembly, Final driveline, Final drive assembly" at bounding box center [559, 419] width 331 height 13
click at [379, 418] on input "Transmission assembly, Final driveline, Final drive assembly" at bounding box center [374, 419] width 10 height 10
radio input "true"
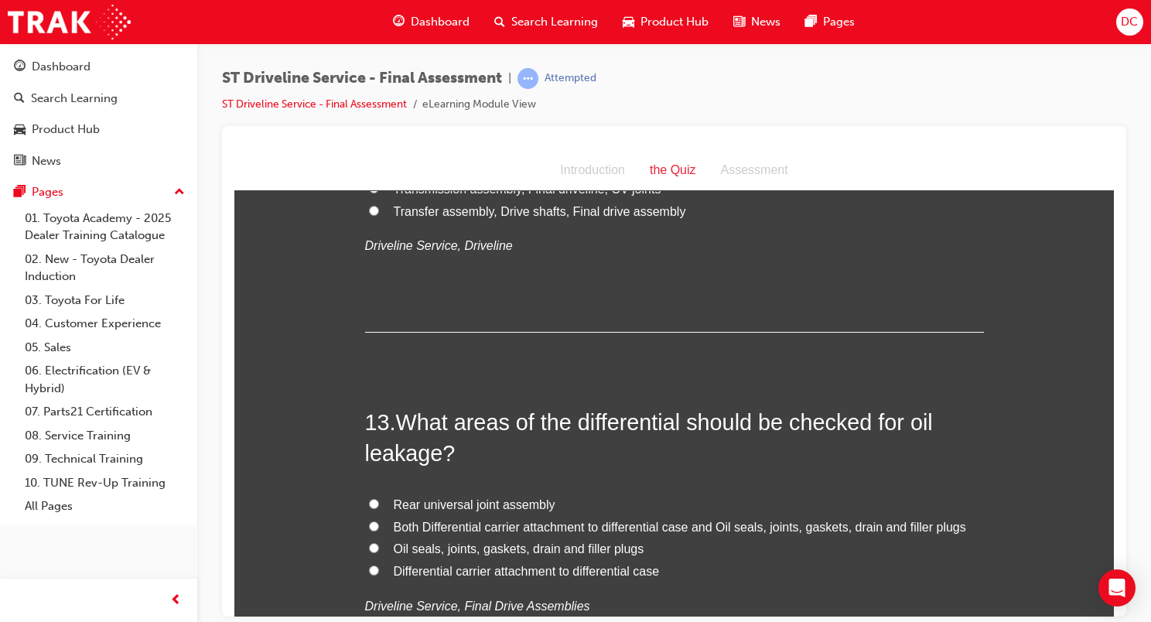
scroll to position [4101, 0]
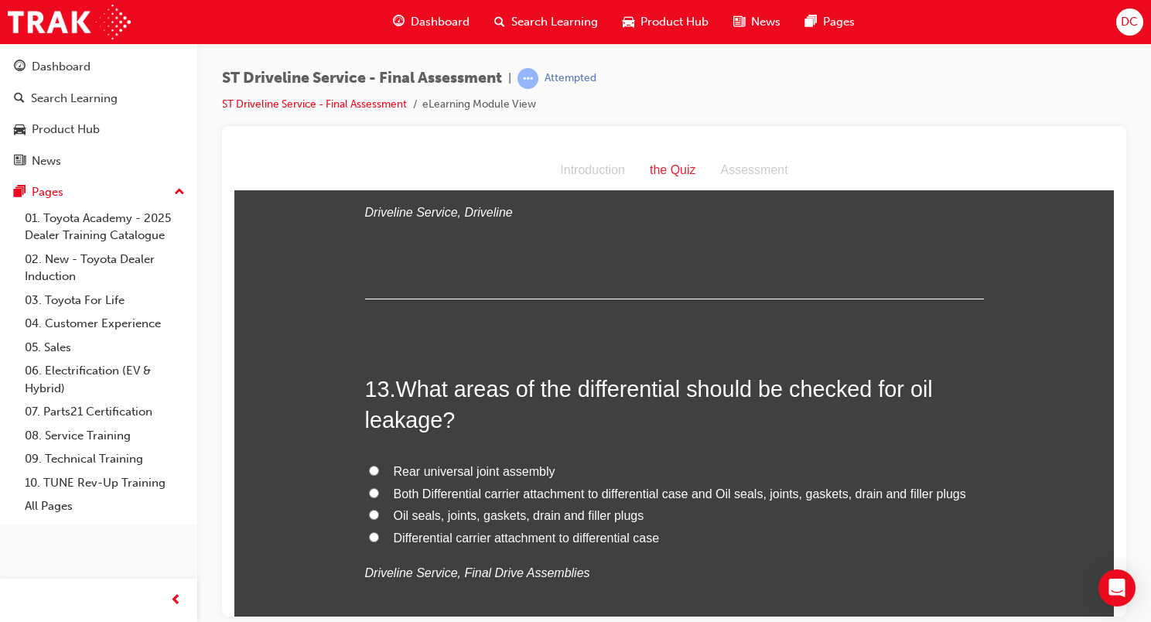
click at [434, 492] on span "Both Differential carrier attachment to differential case and Oil seals, joints…" at bounding box center [680, 493] width 573 height 13
click at [379, 492] on input "Both Differential carrier attachment to differential case and Oil seals, joints…" at bounding box center [374, 492] width 10 height 10
radio input "true"
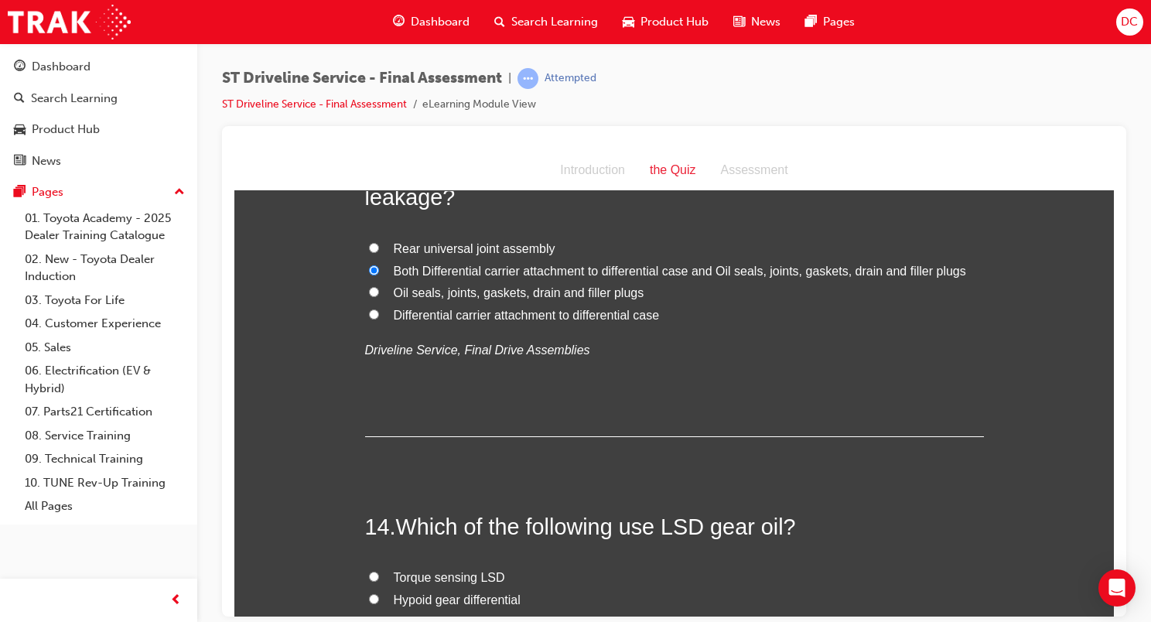
scroll to position [4488, 0]
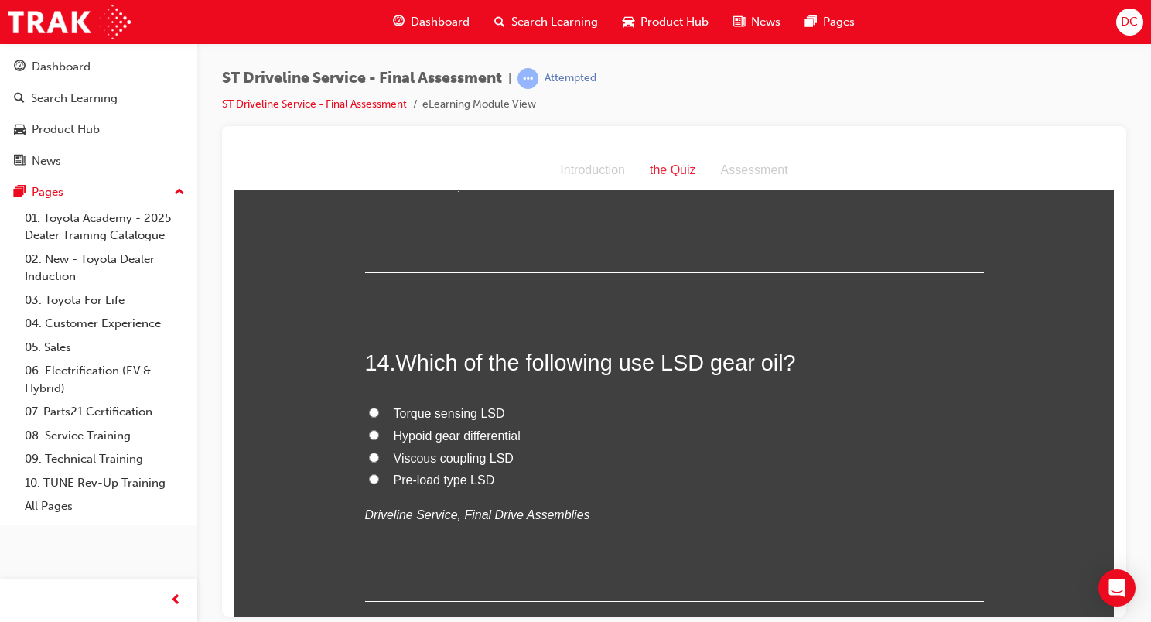
click at [421, 432] on span "Hypoid gear differential" at bounding box center [457, 435] width 127 height 13
click at [379, 432] on input "Hypoid gear differential" at bounding box center [374, 434] width 10 height 10
radio input "true"
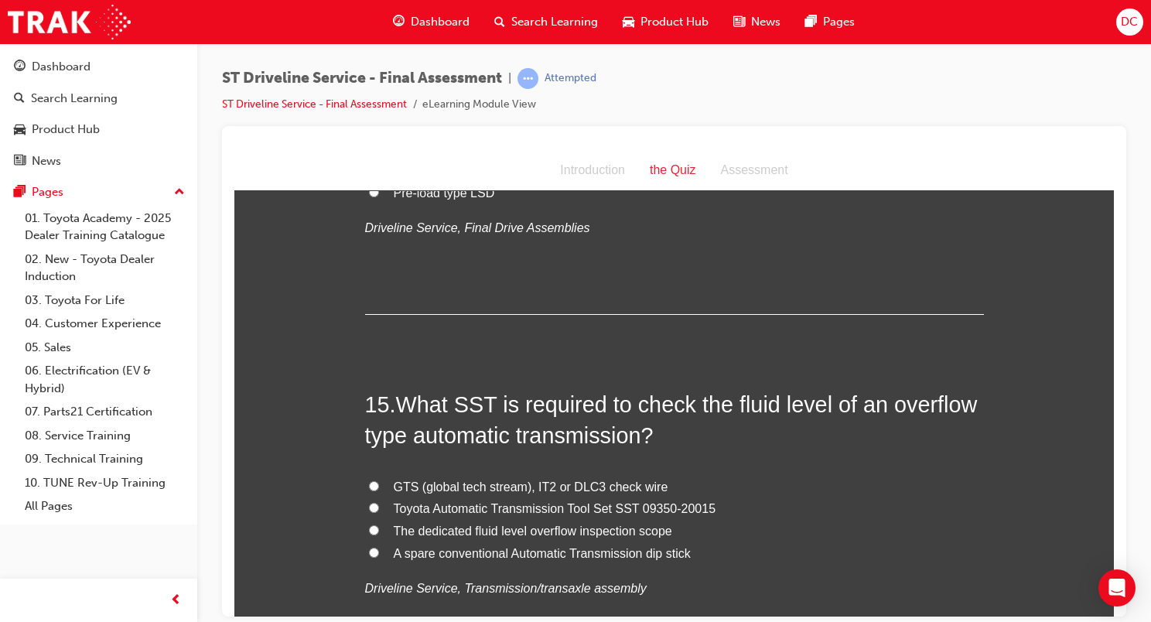
scroll to position [4798, 0]
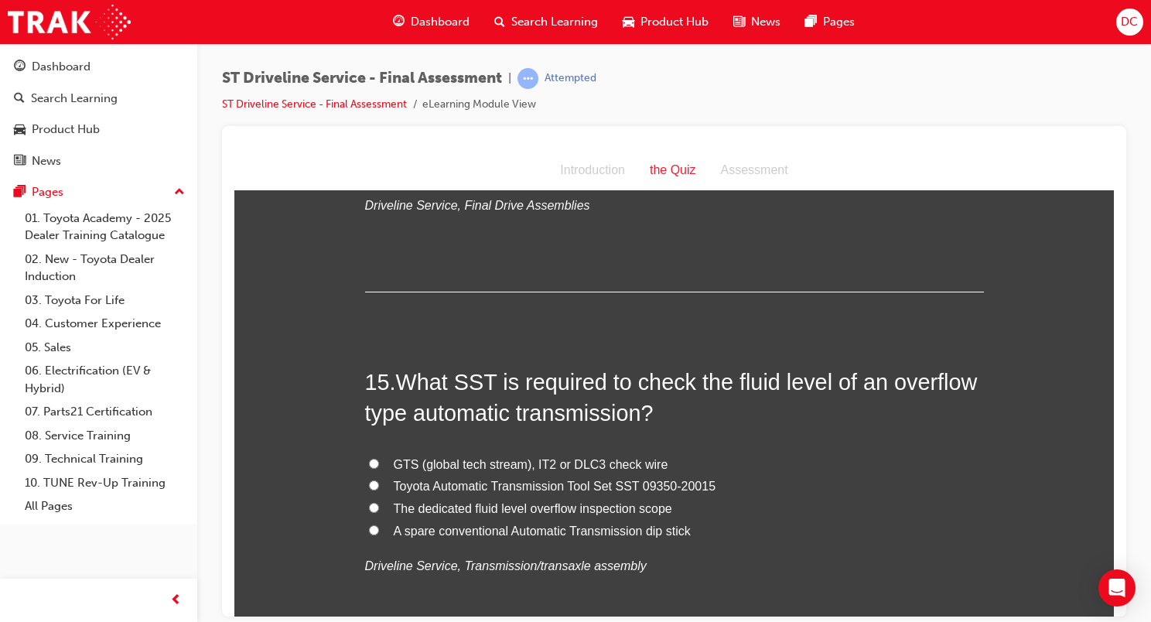
click at [412, 481] on span "Toyota Automatic Transmission Tool Set SST 09350-20015" at bounding box center [555, 485] width 323 height 13
click at [379, 481] on input "Toyota Automatic Transmission Tool Set SST 09350-20015" at bounding box center [374, 485] width 10 height 10
radio input "true"
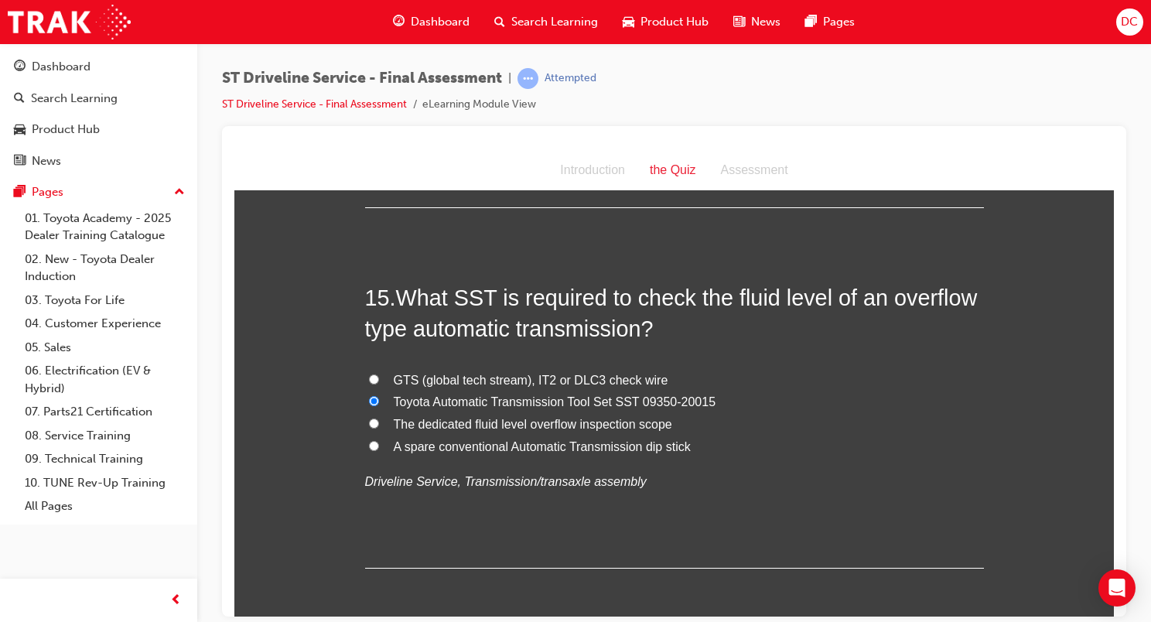
scroll to position [4948, 0]
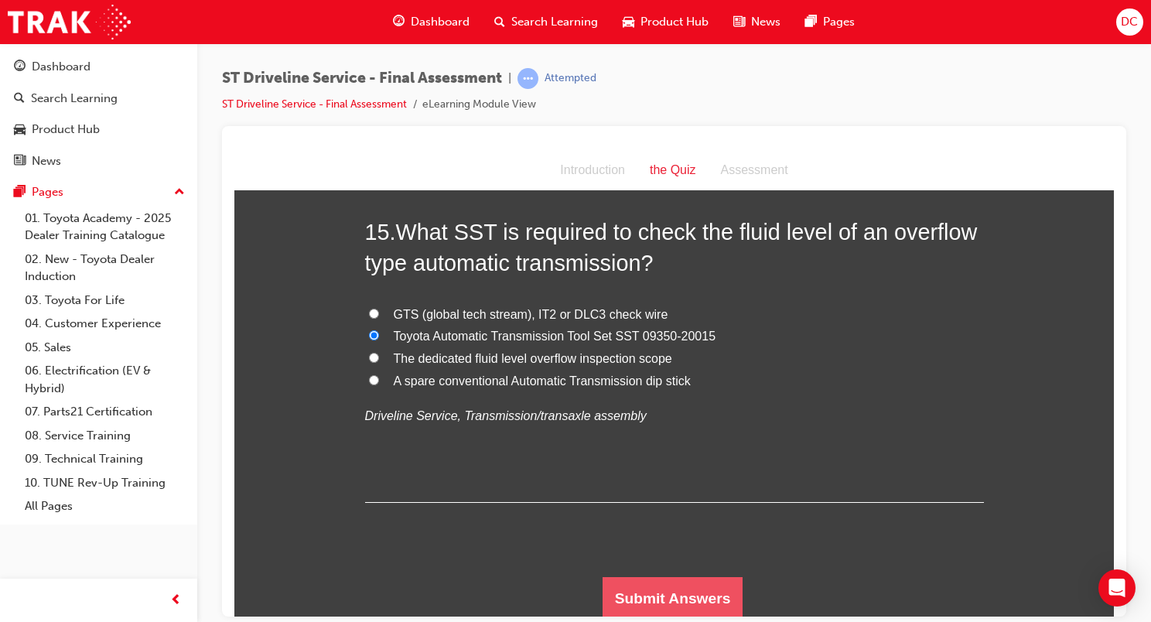
click at [635, 587] on button "Submit Answers" at bounding box center [673, 597] width 141 height 43
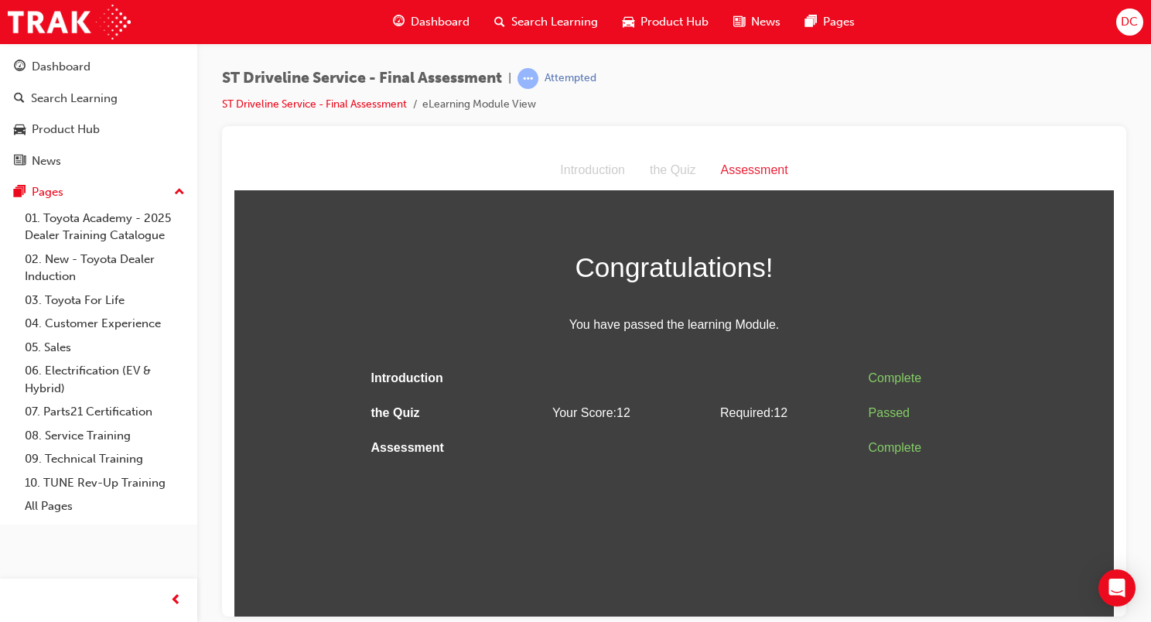
scroll to position [0, 0]
click at [428, 19] on span "Dashboard" at bounding box center [440, 22] width 59 height 18
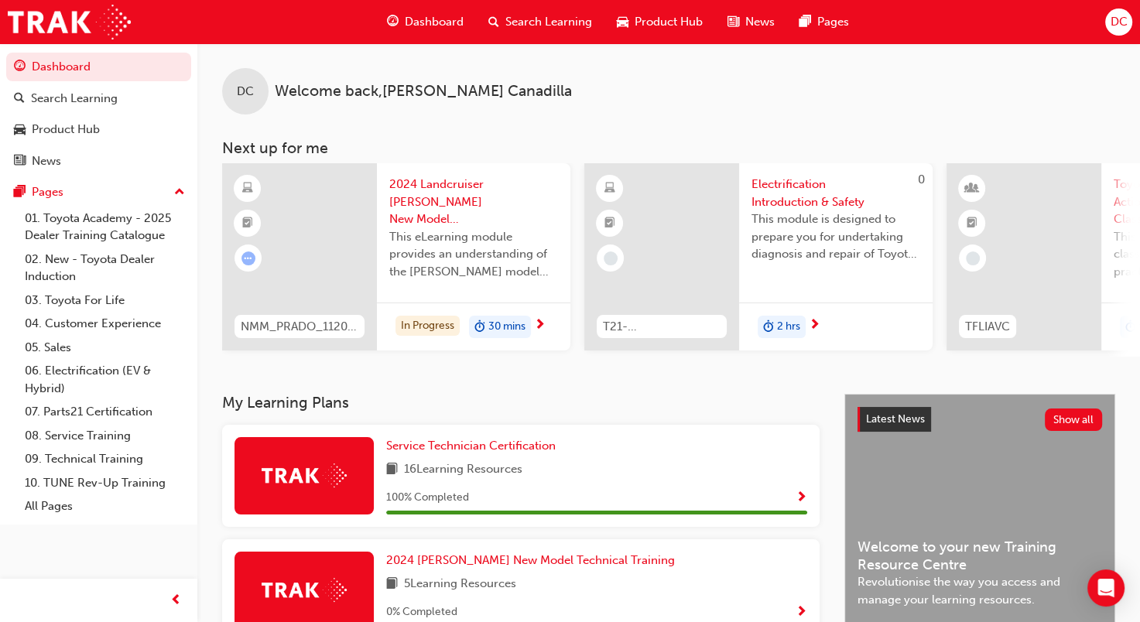
click at [414, 207] on span "2024 Landcruiser Prado New Model Mechanisms - Model Outline 1" at bounding box center [473, 202] width 169 height 53
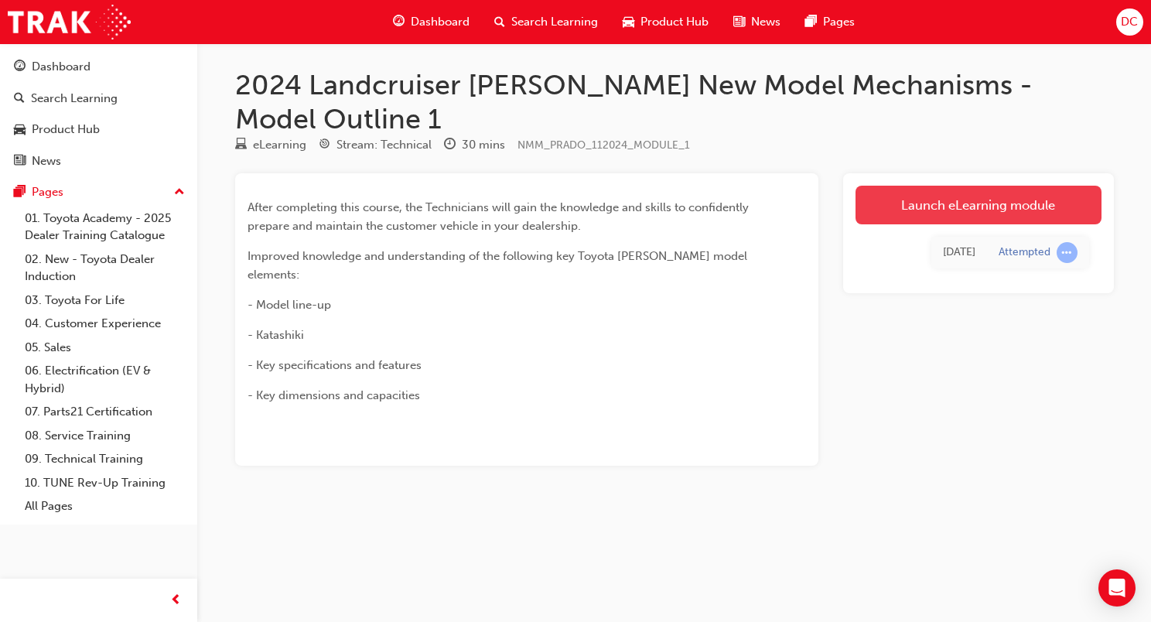
click at [970, 186] on link "Launch eLearning module" at bounding box center [979, 205] width 246 height 39
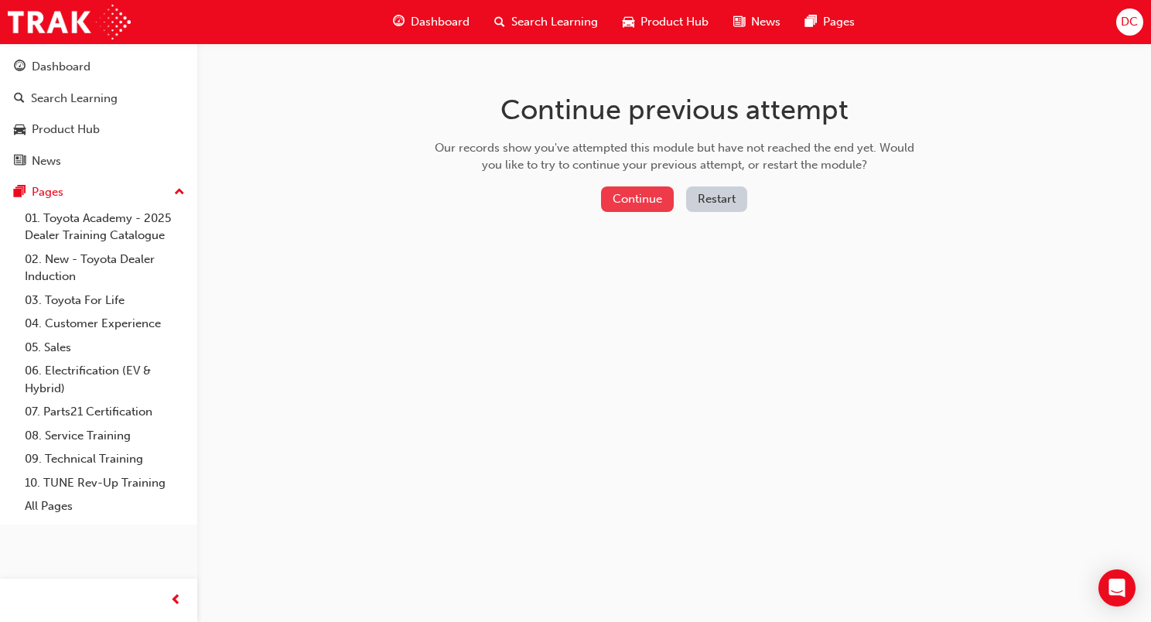
click at [653, 197] on button "Continue" at bounding box center [637, 199] width 73 height 26
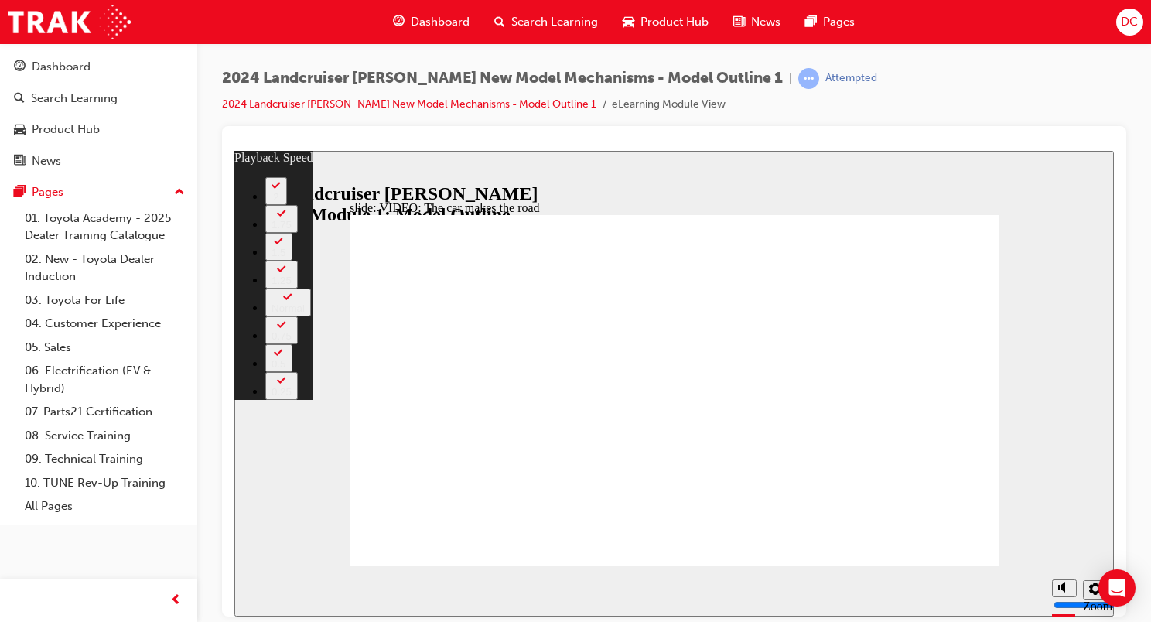
drag, startPoint x: 771, startPoint y: 496, endPoint x: 799, endPoint y: 494, distance: 27.9
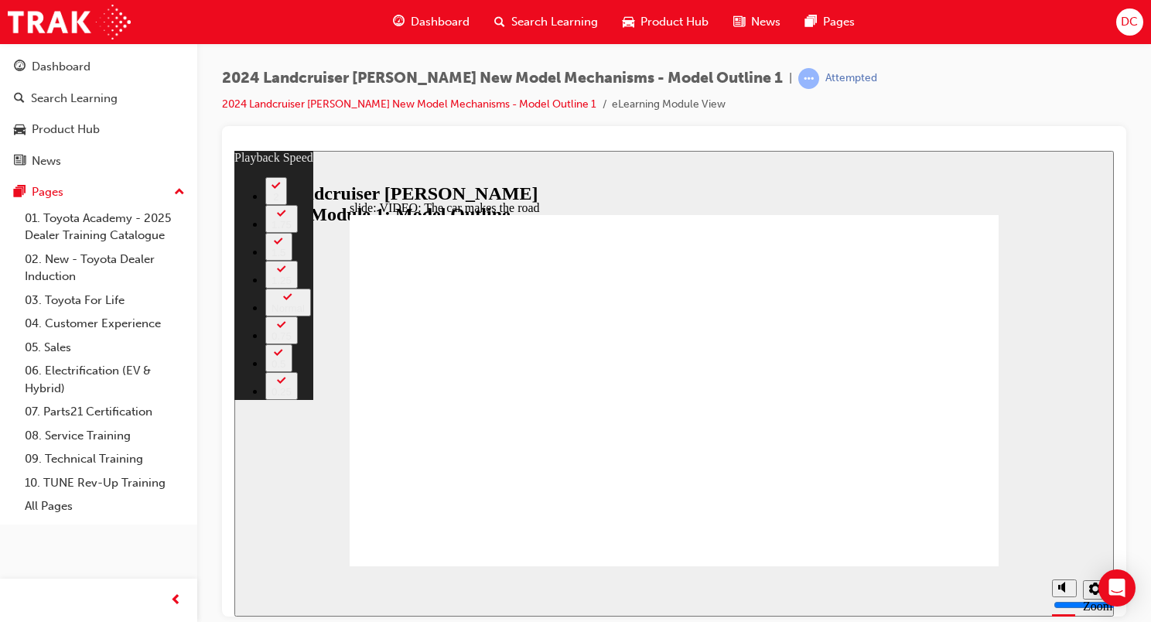
type input "86"
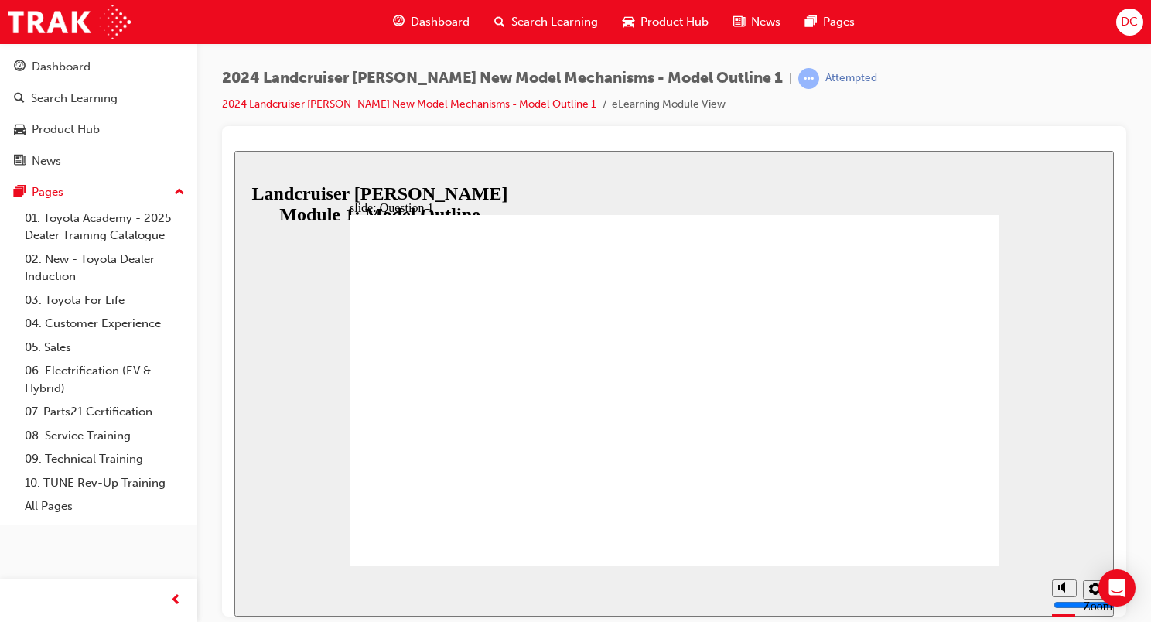
radio input "true"
drag, startPoint x: 665, startPoint y: 457, endPoint x: 588, endPoint y: 378, distance: 110.0
radio input "true"
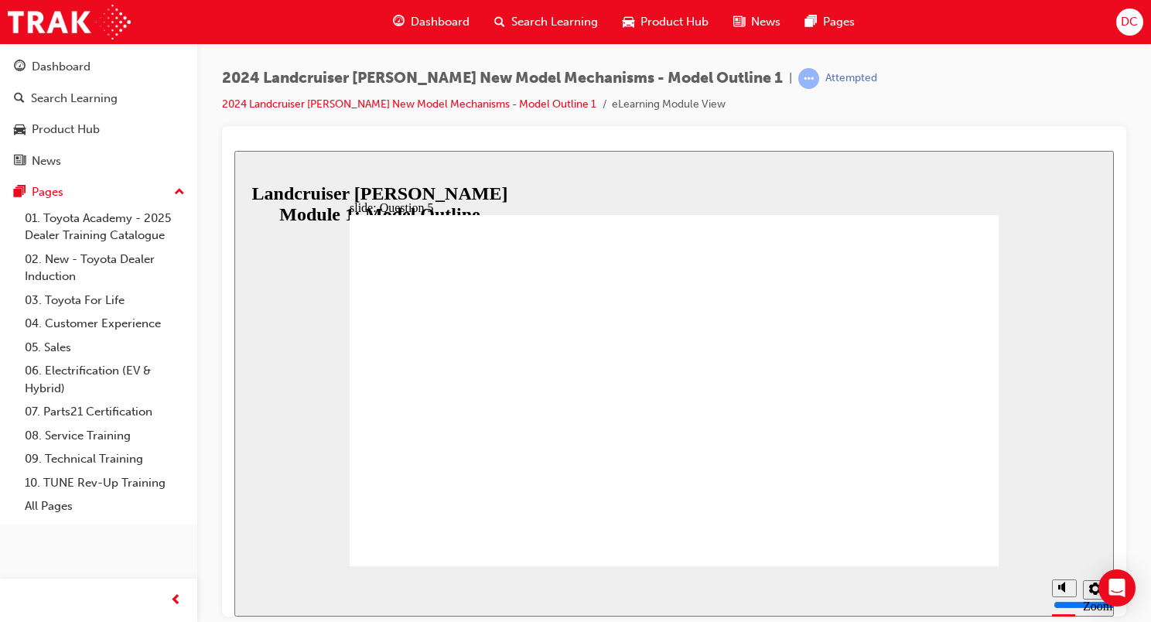
radio input "true"
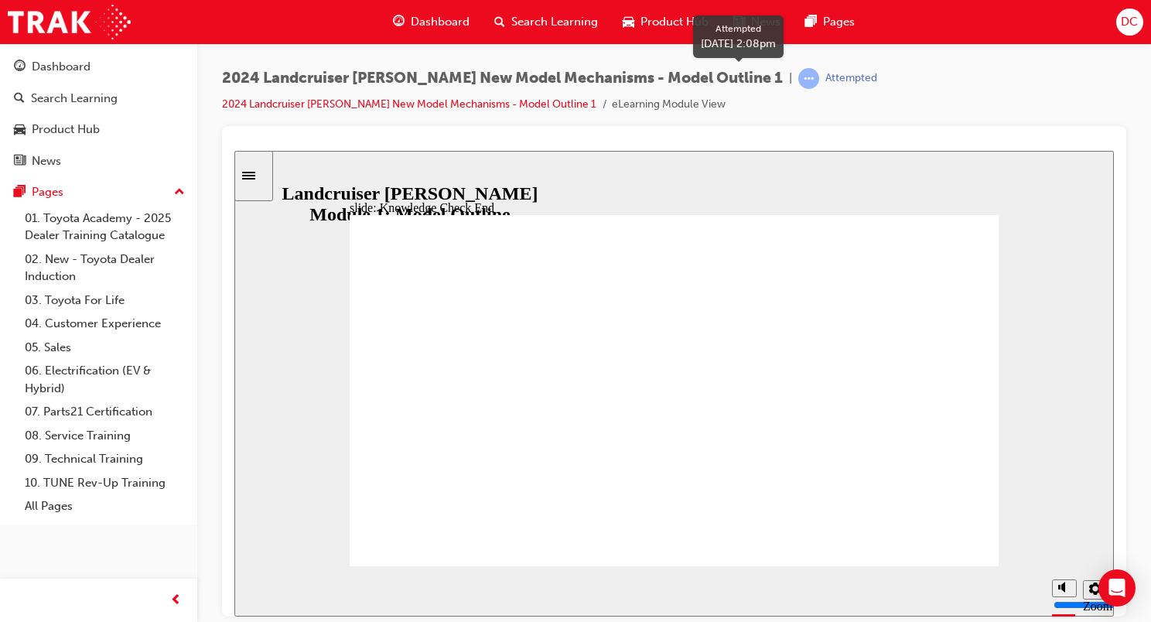
click at [826, 74] on div "Attempted" at bounding box center [852, 78] width 52 height 15
click at [826, 85] on div "Attempted" at bounding box center [852, 78] width 52 height 15
click at [415, 101] on link "2024 Landcruiser Prado New Model Mechanisms - Model Outline 1" at bounding box center [409, 103] width 375 height 13
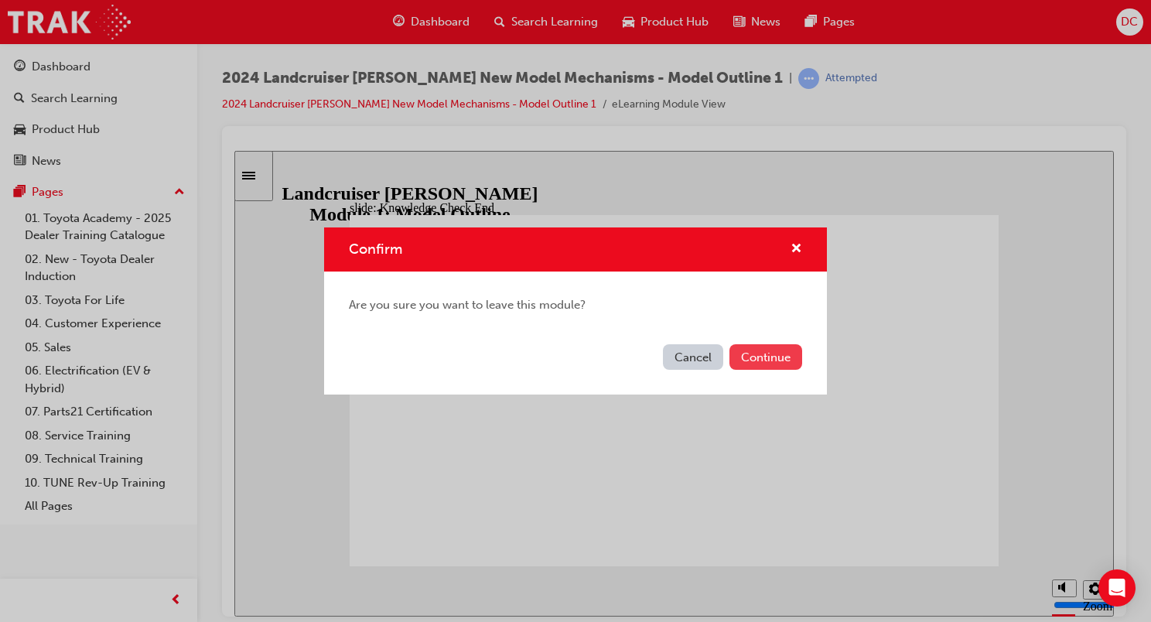
click at [774, 358] on button "Continue" at bounding box center [766, 357] width 73 height 26
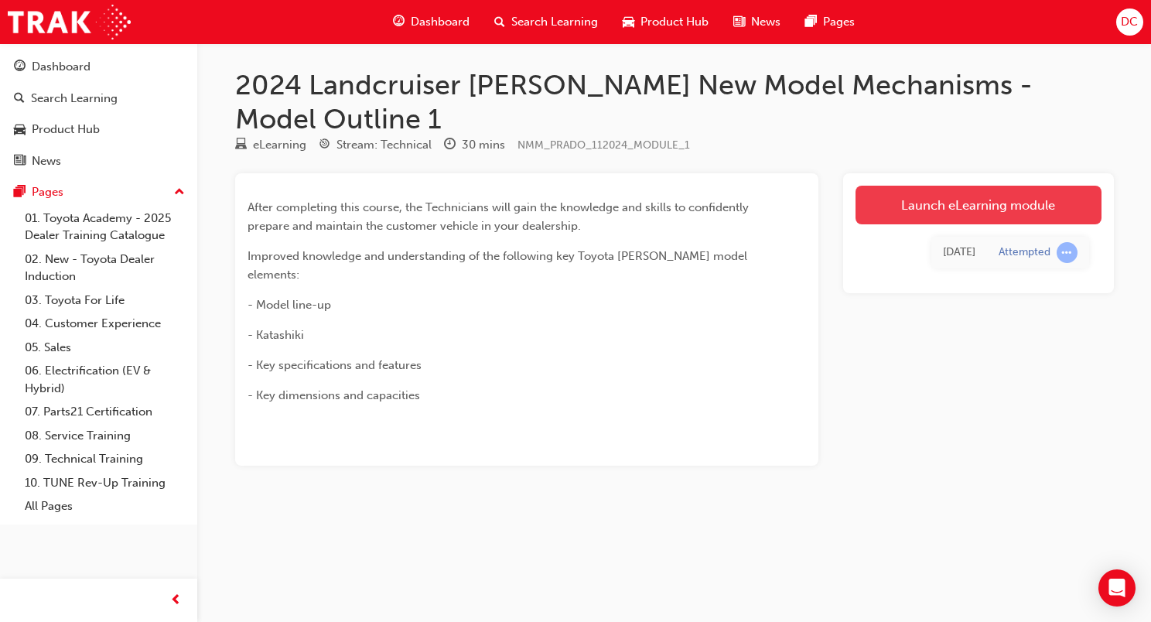
click at [953, 186] on link "Launch eLearning module" at bounding box center [979, 205] width 246 height 39
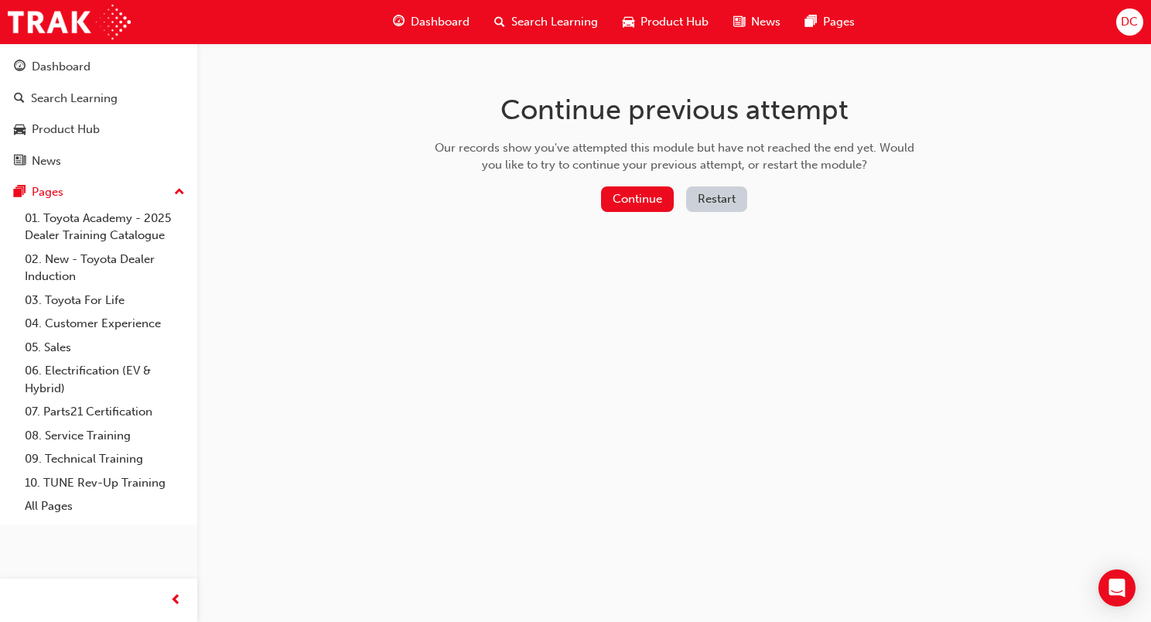
click at [712, 203] on button "Restart" at bounding box center [716, 199] width 61 height 26
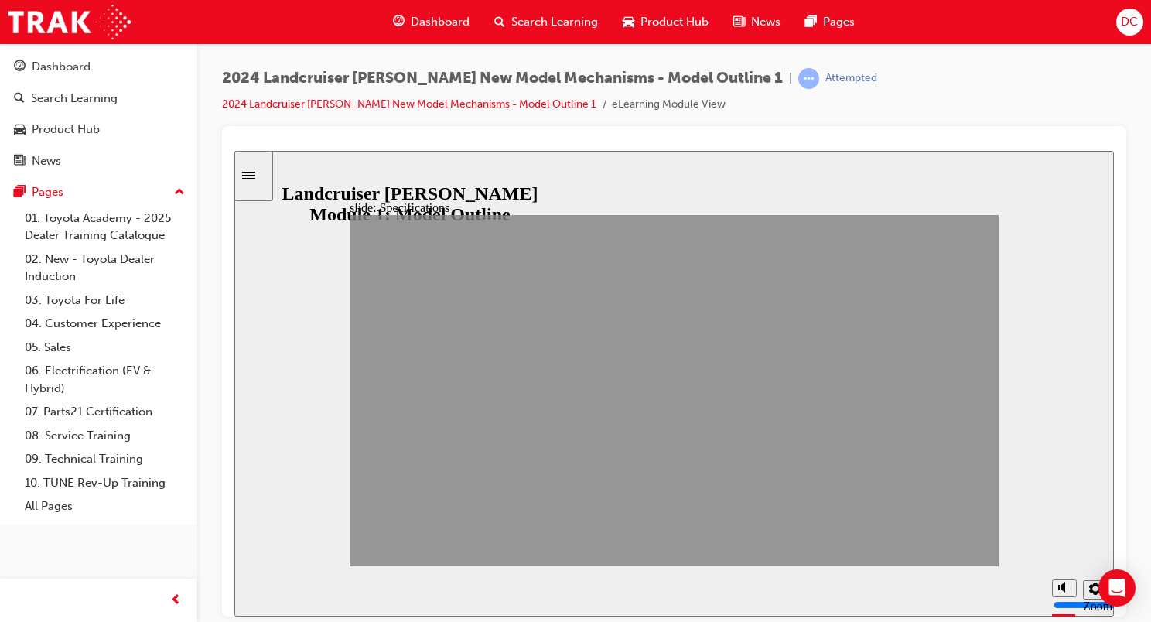
drag, startPoint x: 976, startPoint y: 549, endPoint x: 966, endPoint y: 549, distance: 9.3
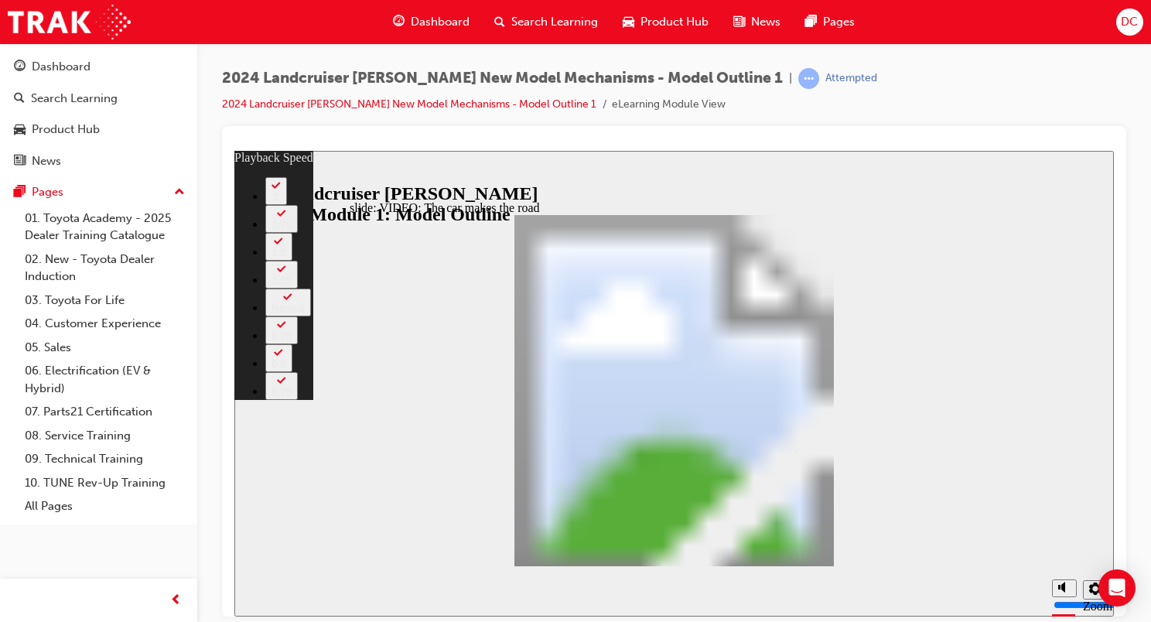
type input "0"
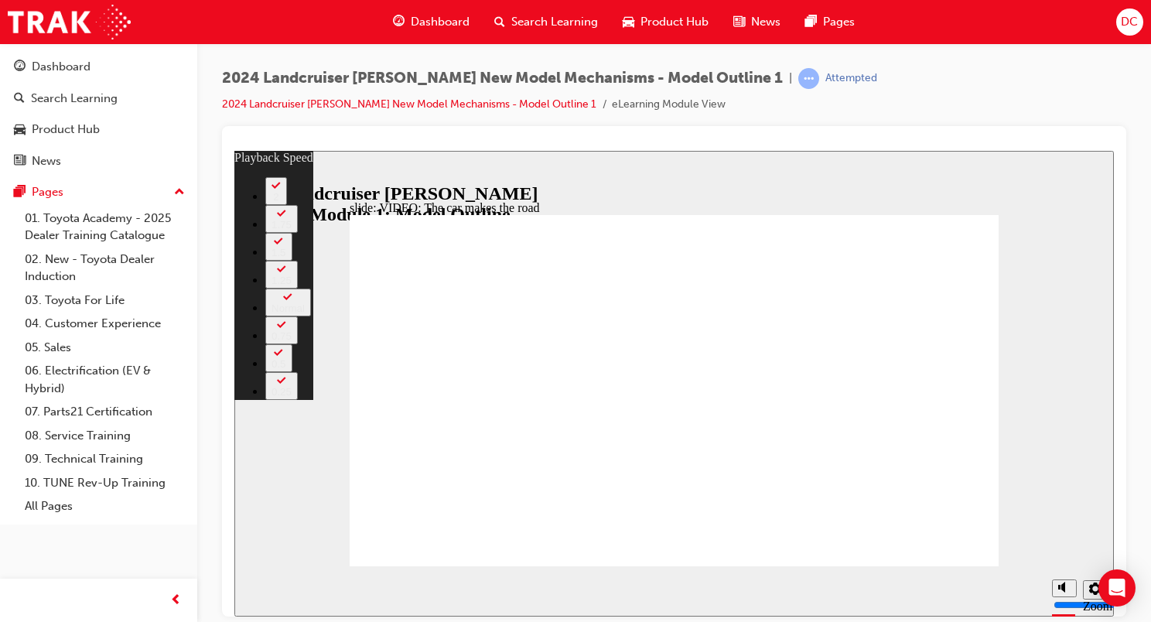
type input "86"
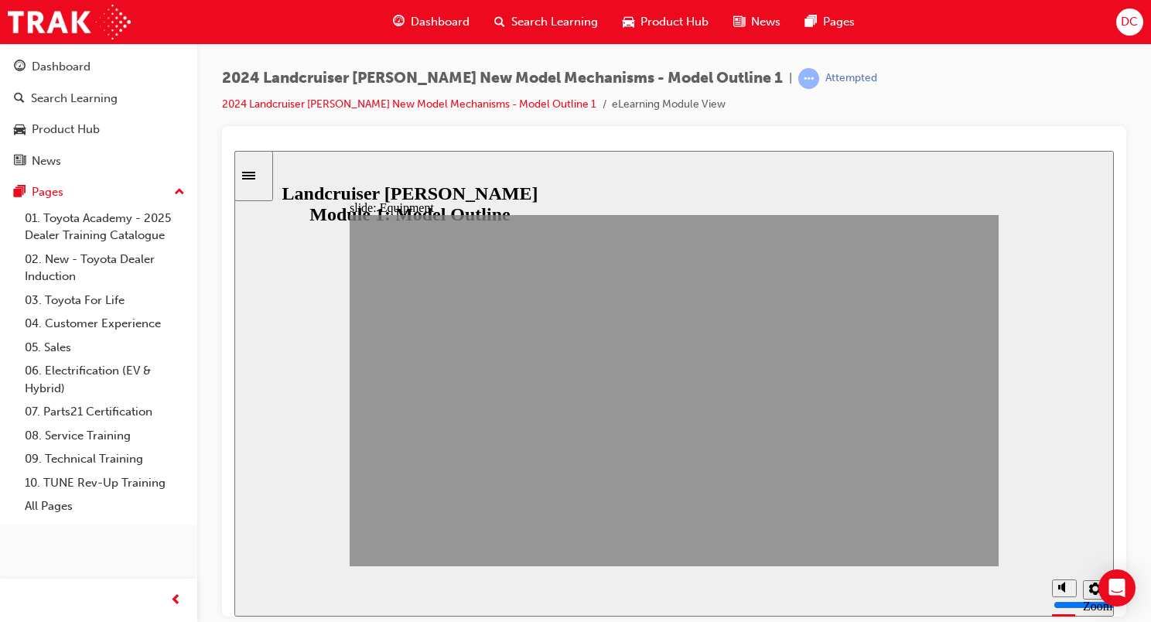
drag, startPoint x: 847, startPoint y: 556, endPoint x: 975, endPoint y: 549, distance: 128.6
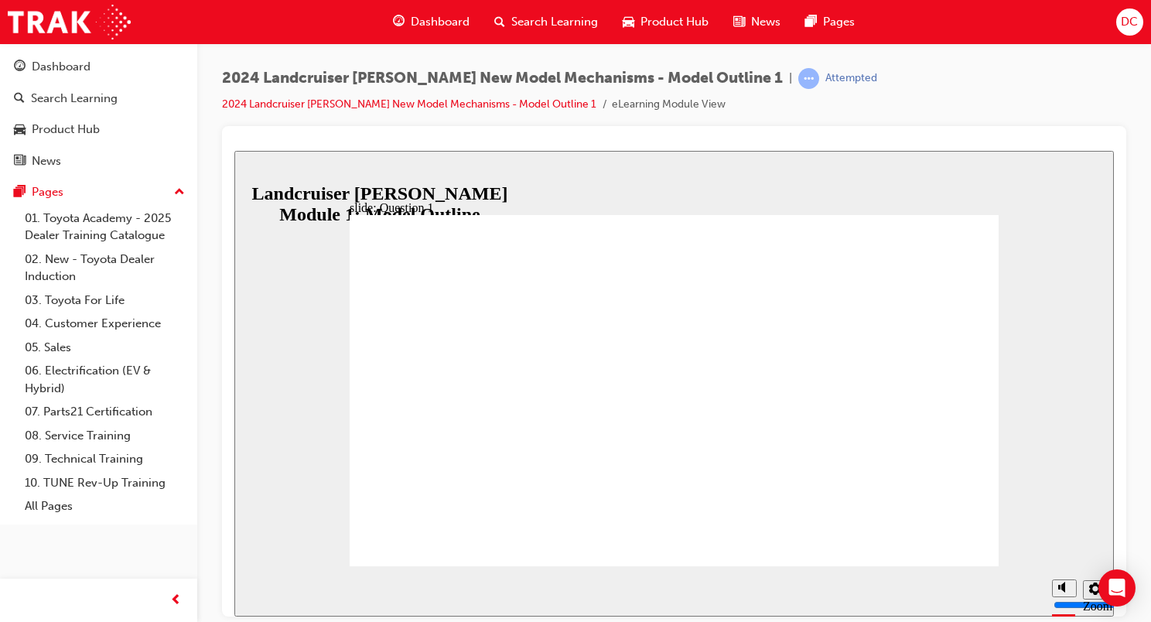
radio input "true"
drag, startPoint x: 569, startPoint y: 388, endPoint x: 940, endPoint y: 521, distance: 394.3
radio input "true"
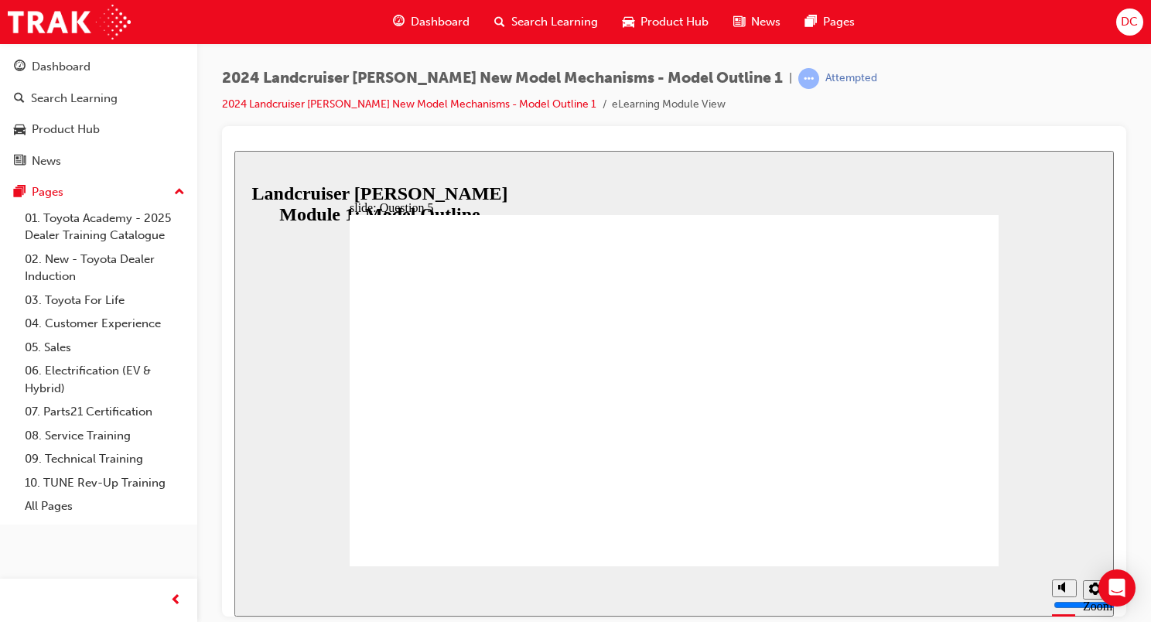
radio input "true"
radio input "false"
radio input "true"
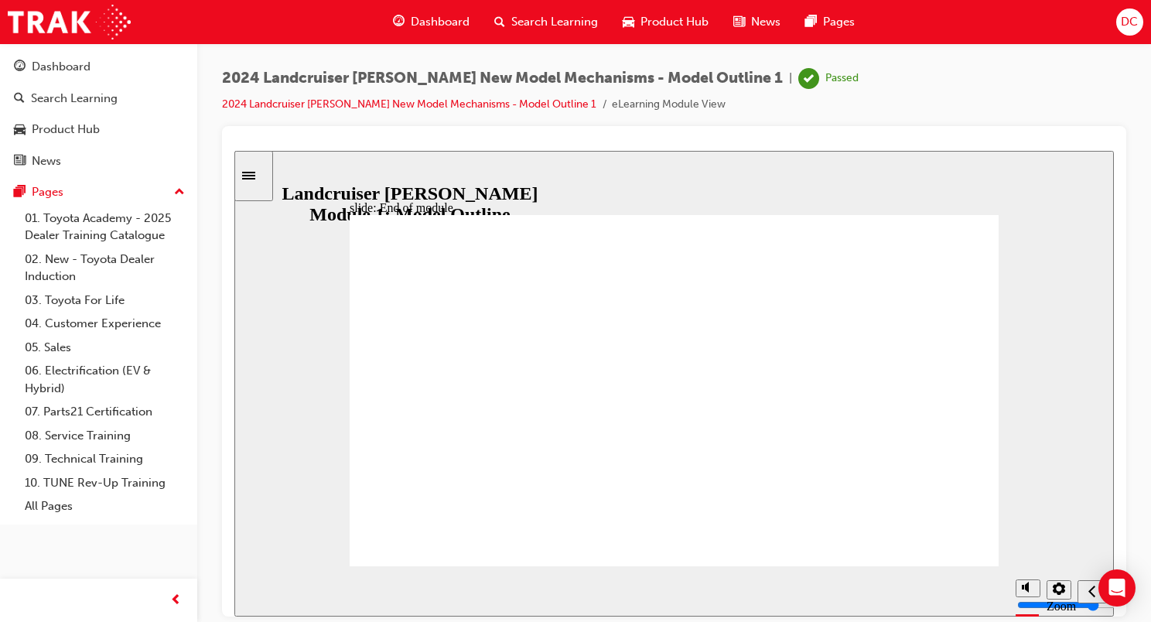
click at [409, 21] on div "Dashboard" at bounding box center [431, 22] width 101 height 32
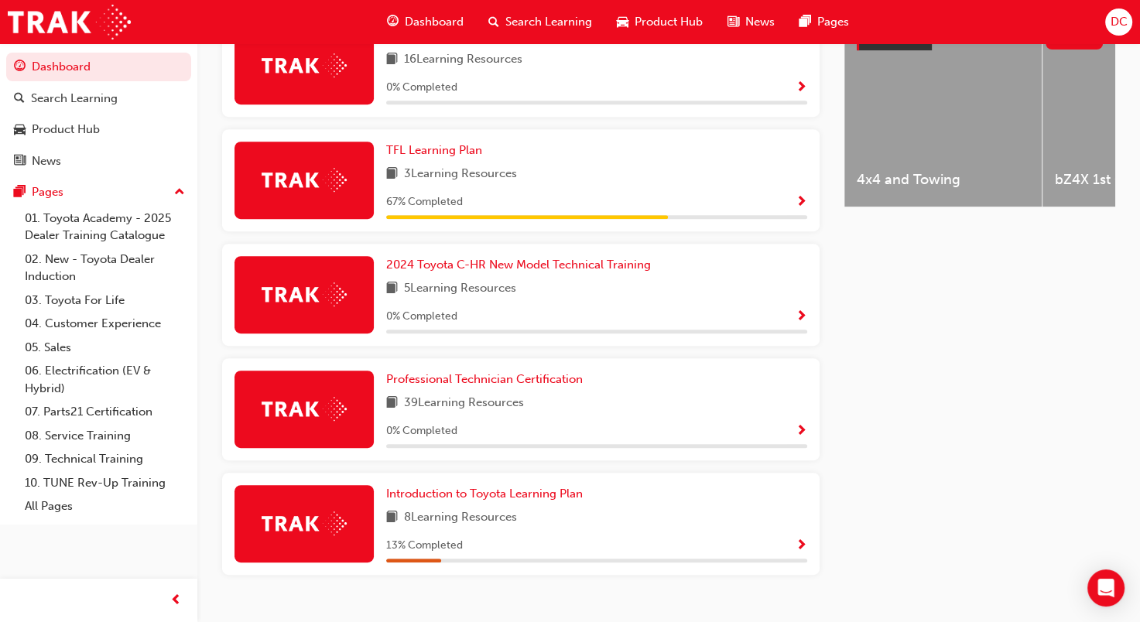
scroll to position [672, 0]
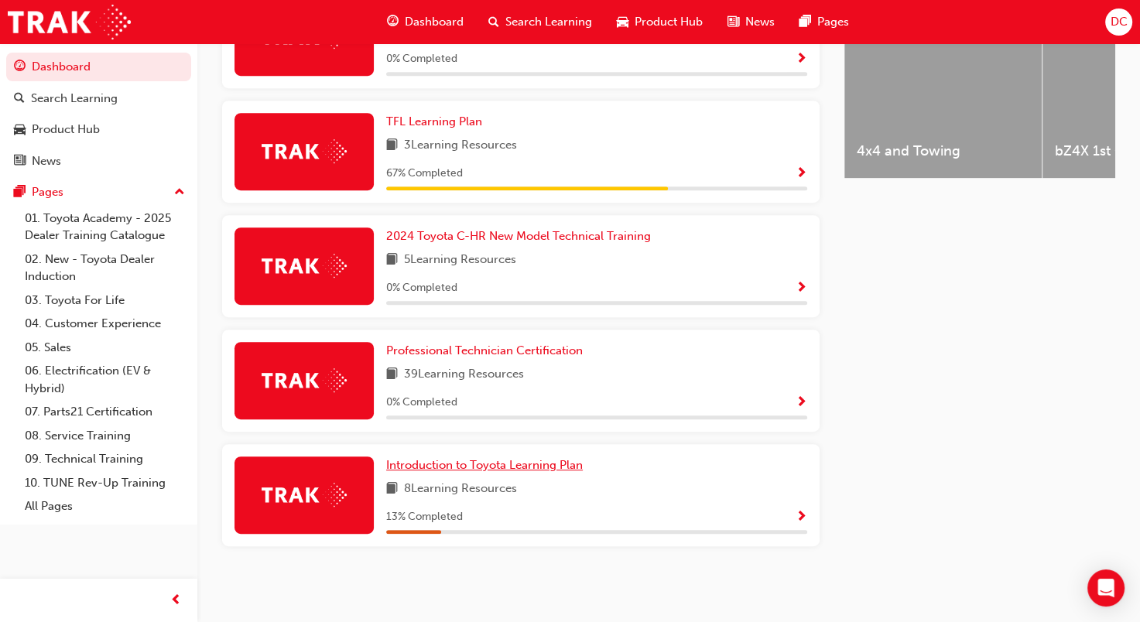
click at [489, 464] on span "Introduction to Toyota Learning Plan" at bounding box center [484, 465] width 197 height 14
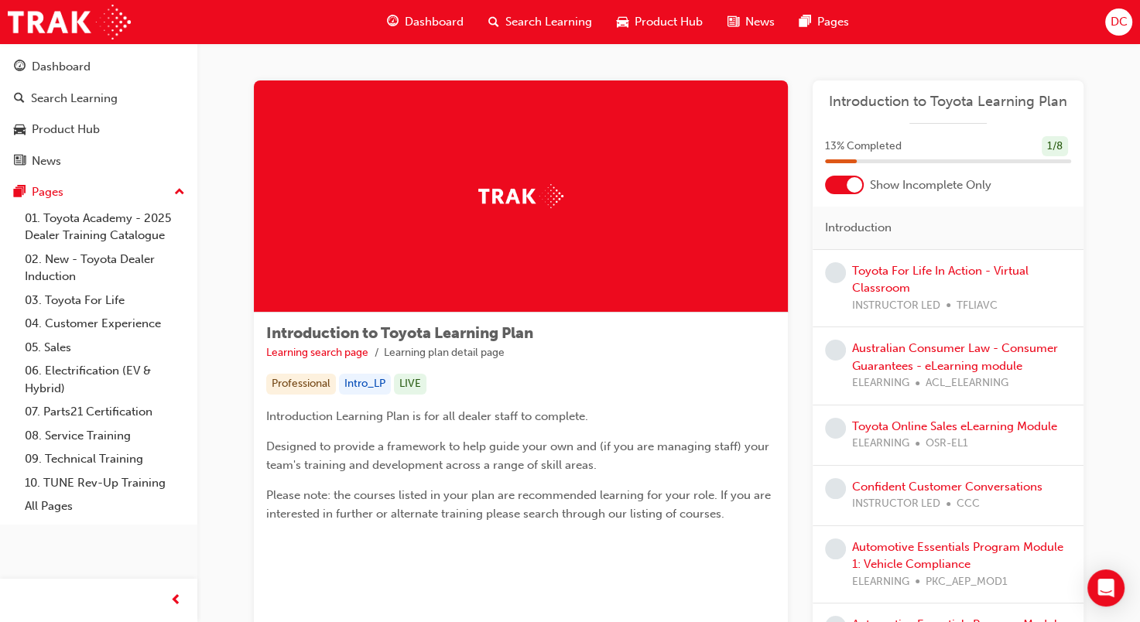
click at [420, 21] on span "Dashboard" at bounding box center [434, 22] width 59 height 18
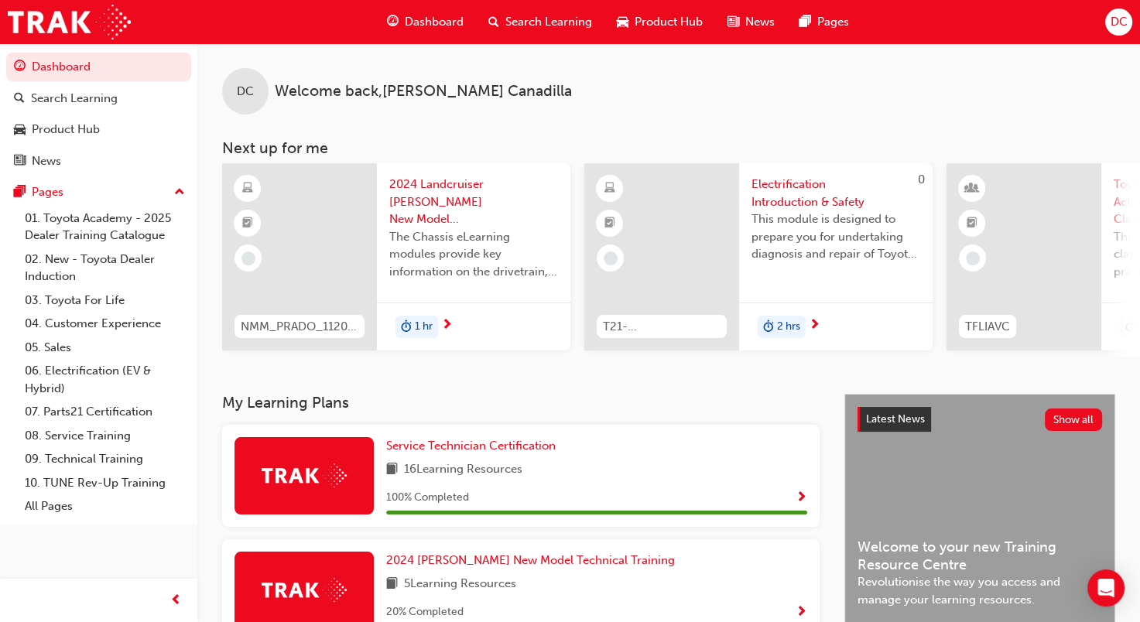
click at [1113, 16] on span "DC" at bounding box center [1118, 22] width 17 height 18
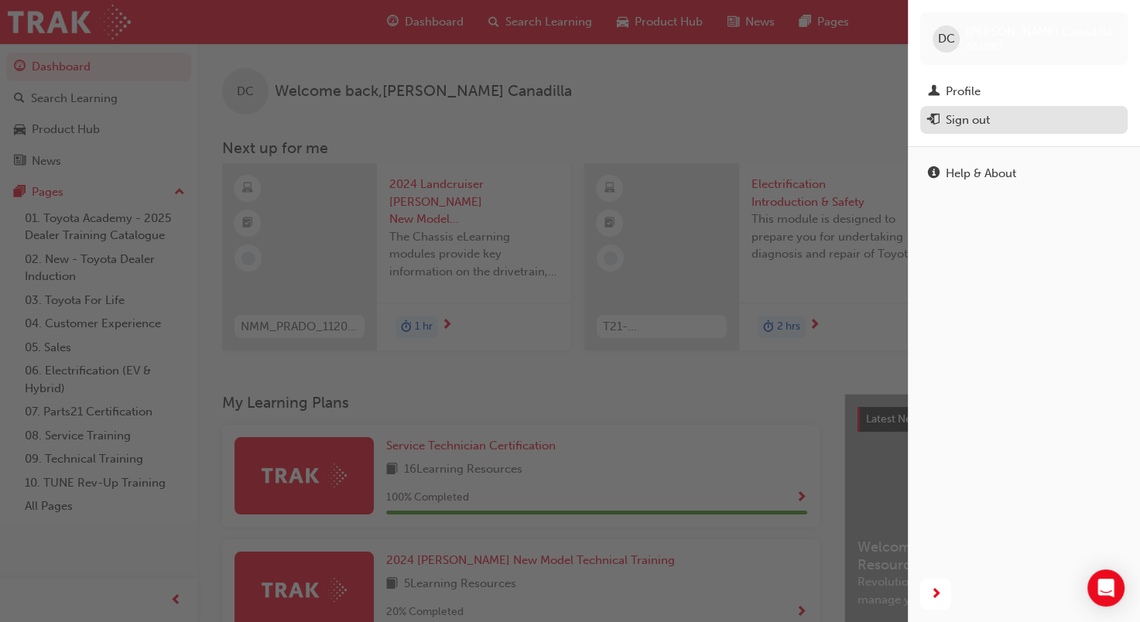
click at [954, 119] on div "Sign out" at bounding box center [968, 120] width 44 height 18
